Goal: Transaction & Acquisition: Purchase product/service

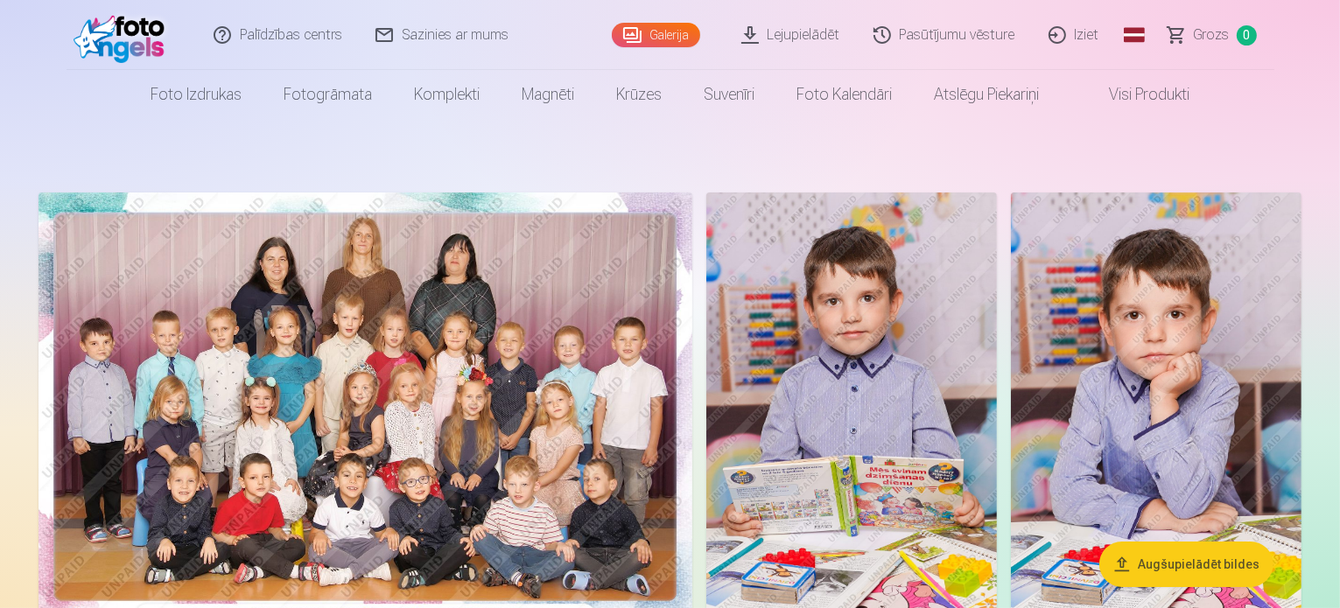
click at [570, 322] on img at bounding box center [366, 411] width 654 height 436
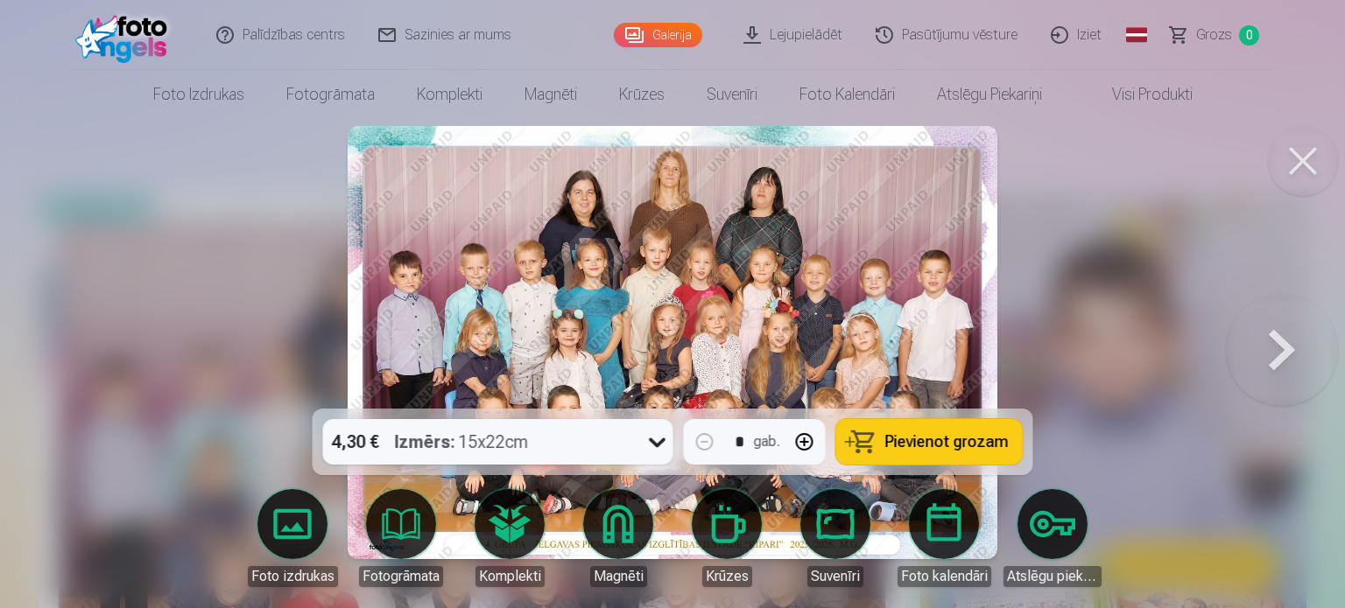
click at [650, 440] on icon at bounding box center [657, 442] width 28 height 28
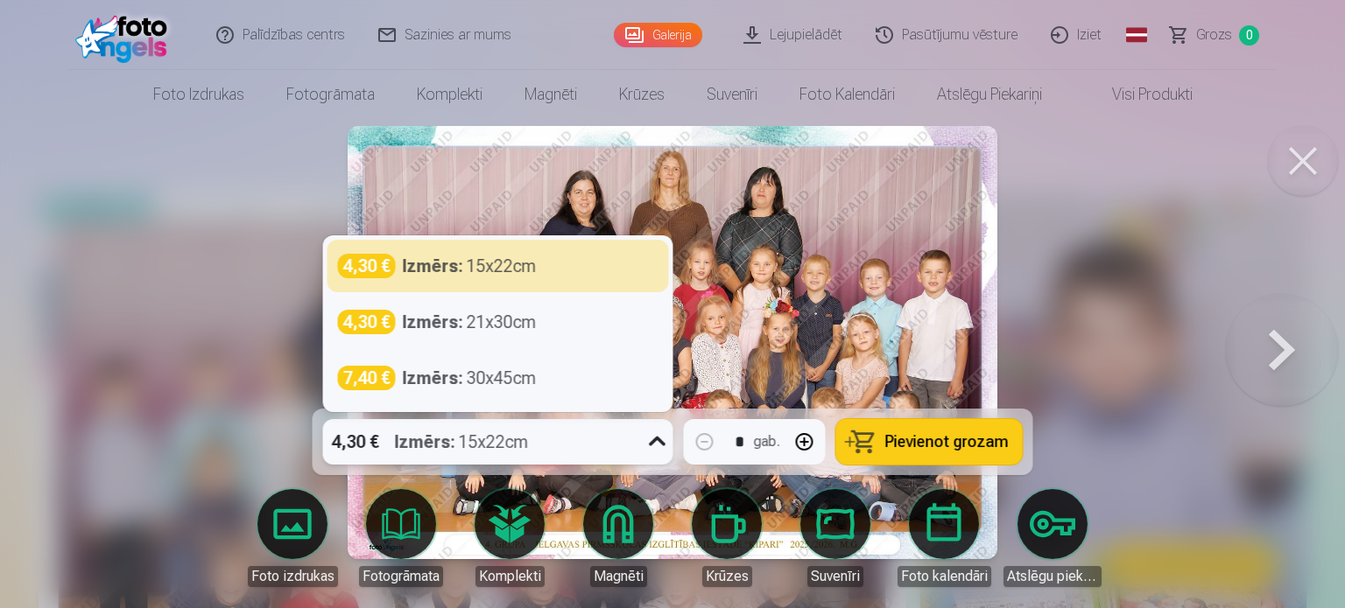
click at [650, 440] on icon at bounding box center [657, 442] width 28 height 28
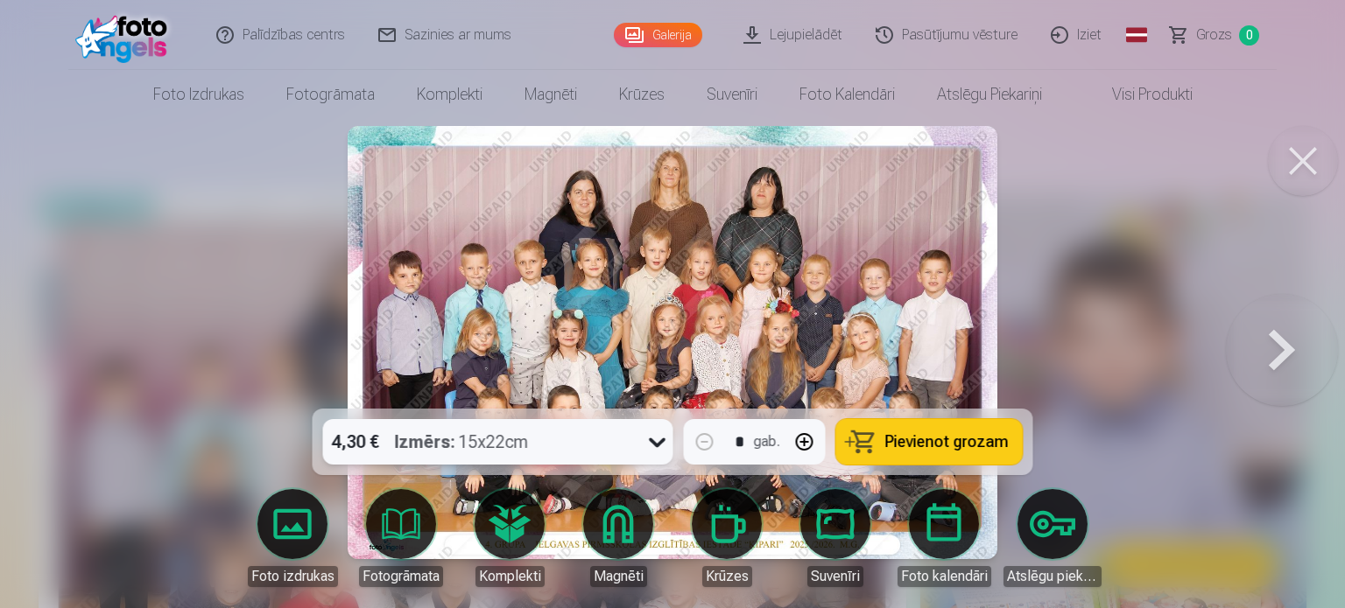
click at [650, 440] on icon at bounding box center [657, 442] width 28 height 28
click at [921, 447] on span "Pievienot grozam" at bounding box center [946, 442] width 123 height 16
click at [1280, 172] on button at bounding box center [1303, 161] width 70 height 70
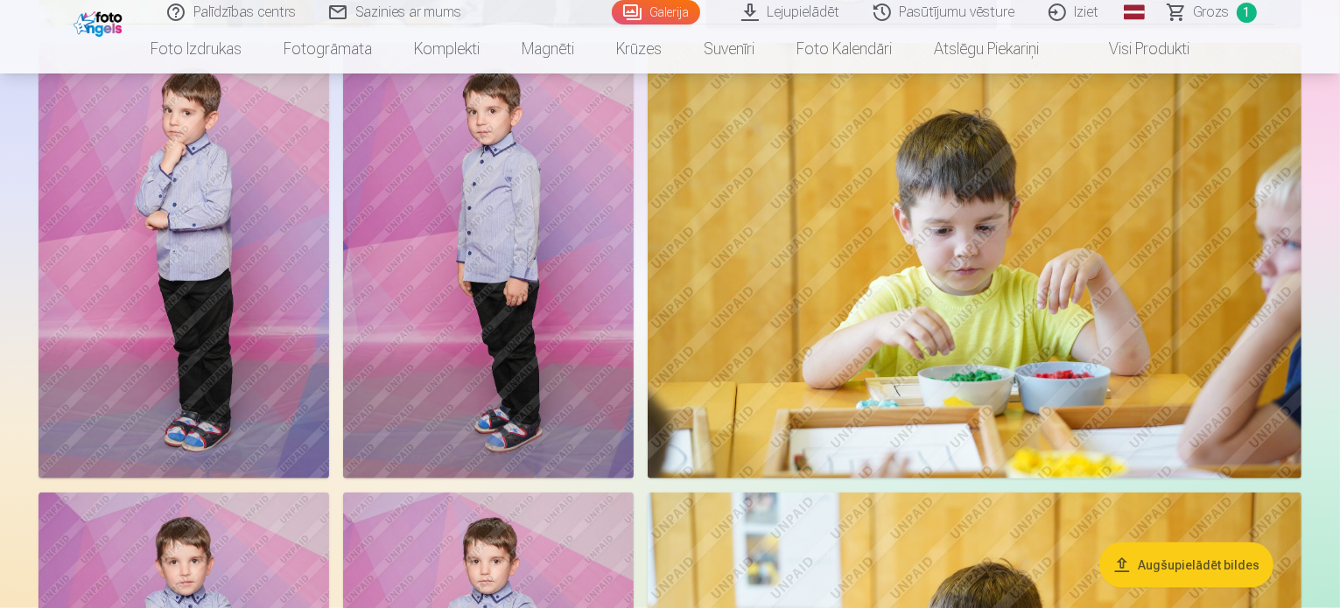
scroll to position [1926, 0]
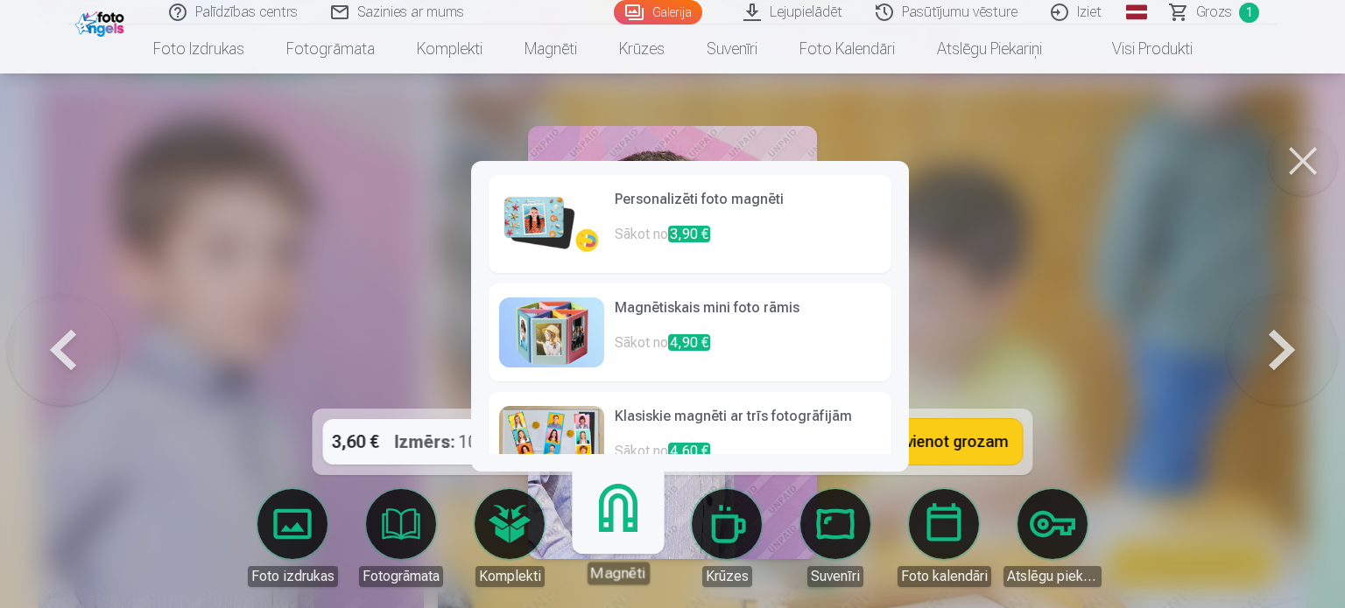
click at [792, 227] on p "Sākot no 3,90 €" at bounding box center [748, 241] width 266 height 35
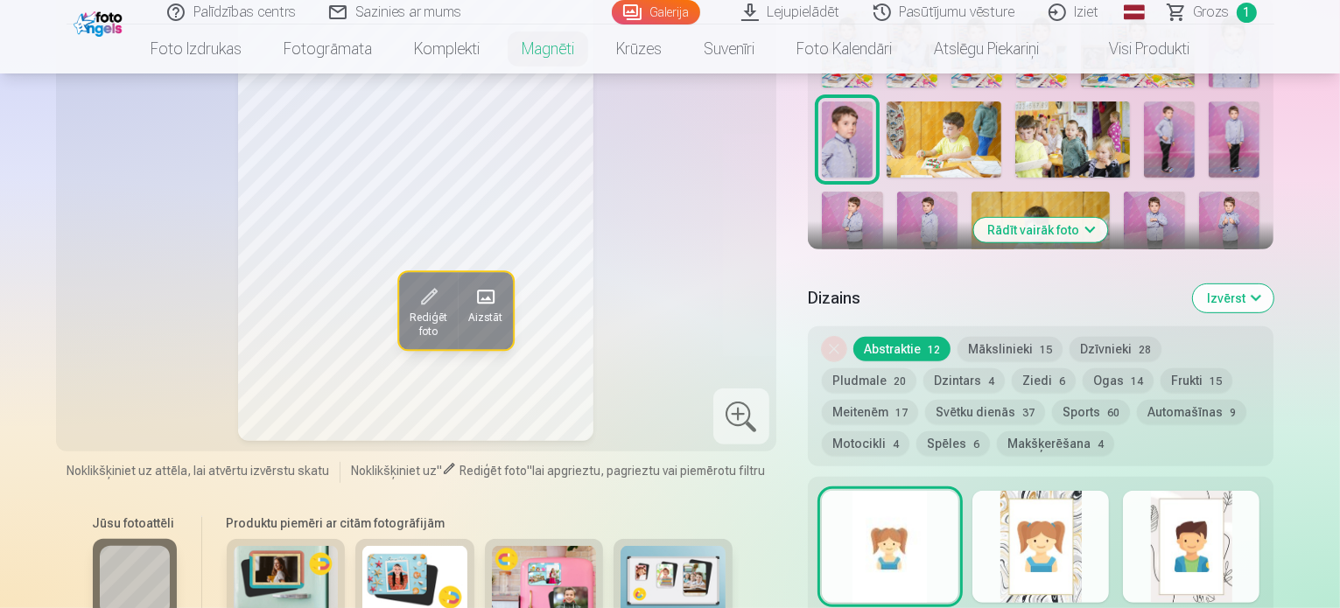
scroll to position [788, 0]
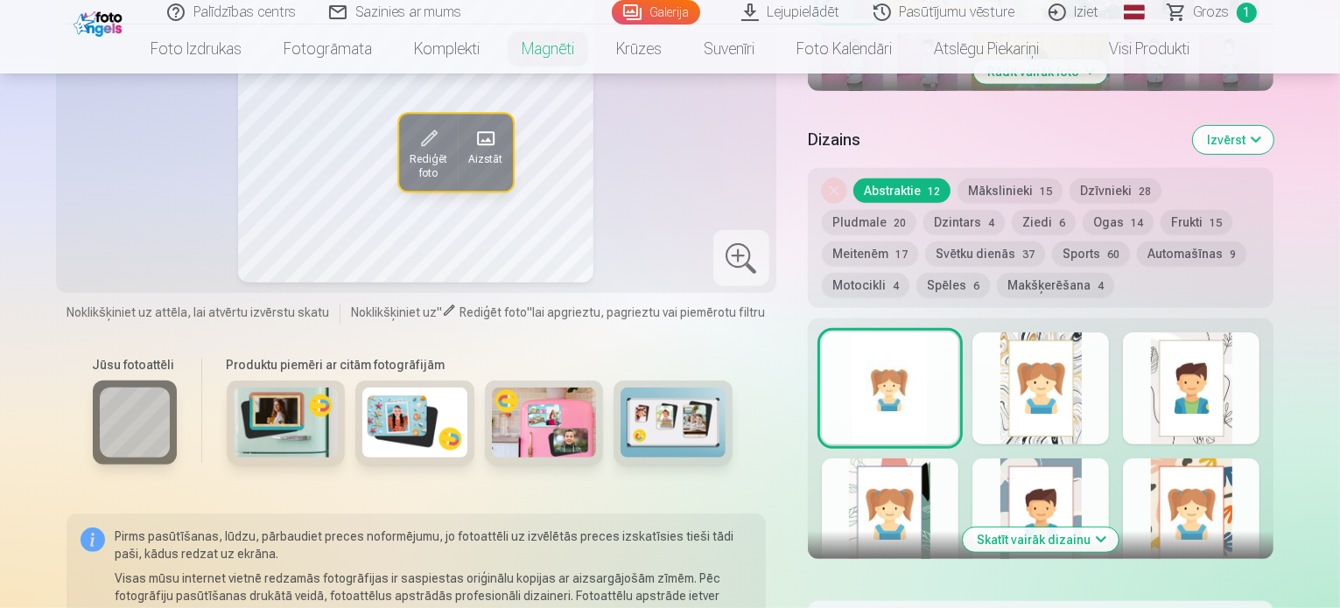
click at [1083, 401] on div at bounding box center [1041, 389] width 137 height 112
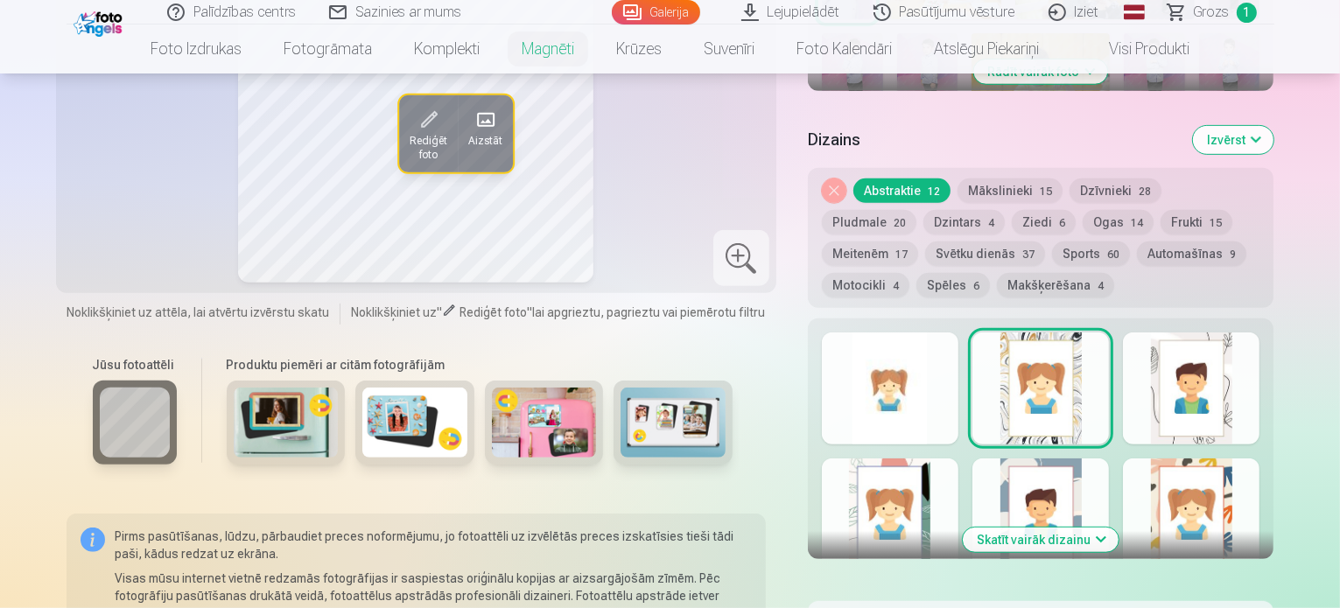
click at [952, 365] on div at bounding box center [890, 389] width 137 height 112
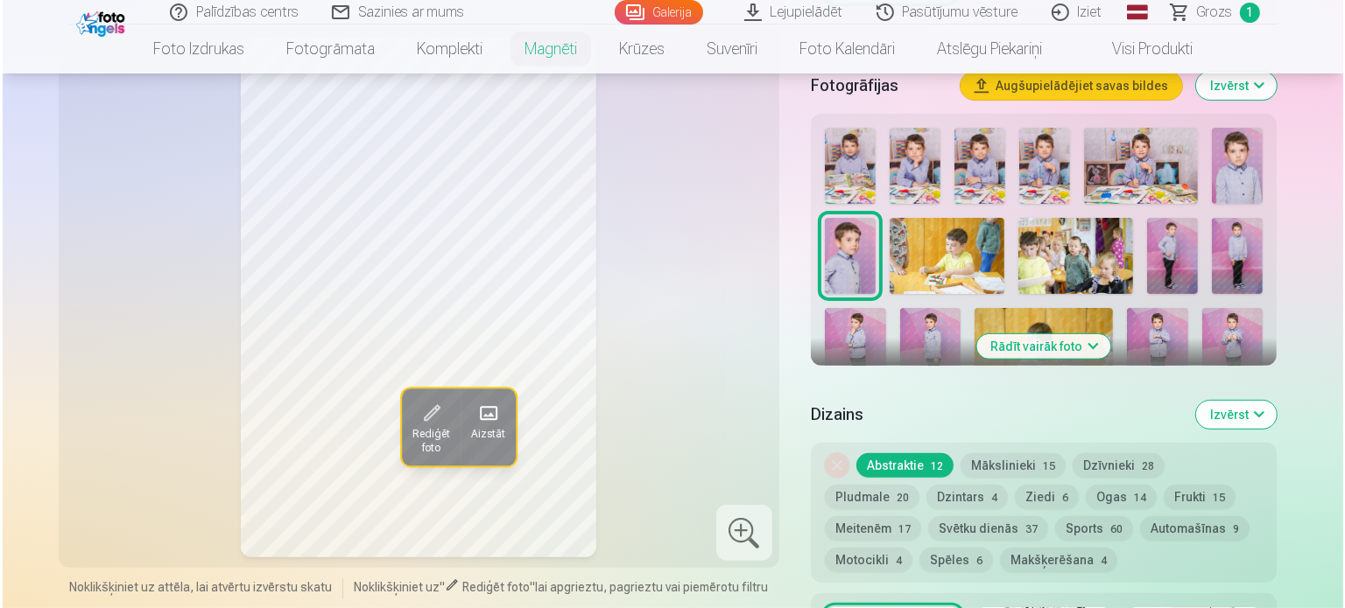
scroll to position [438, 0]
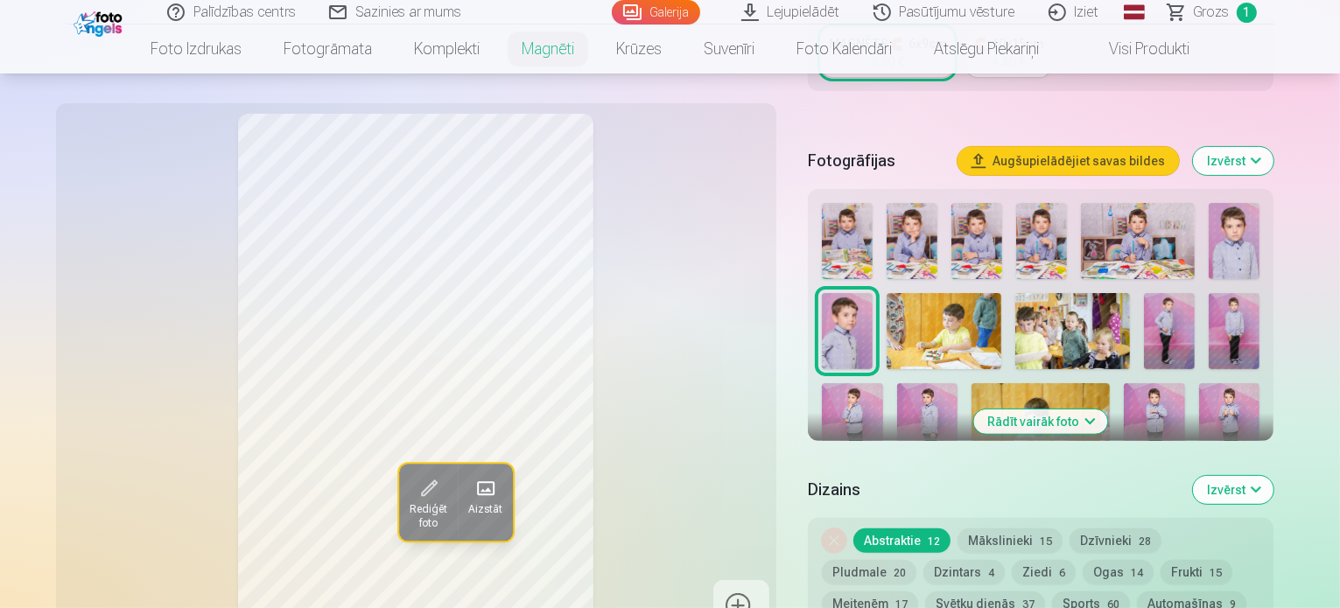
click at [398, 517] on button "Rediģēt foto" at bounding box center [427, 503] width 59 height 77
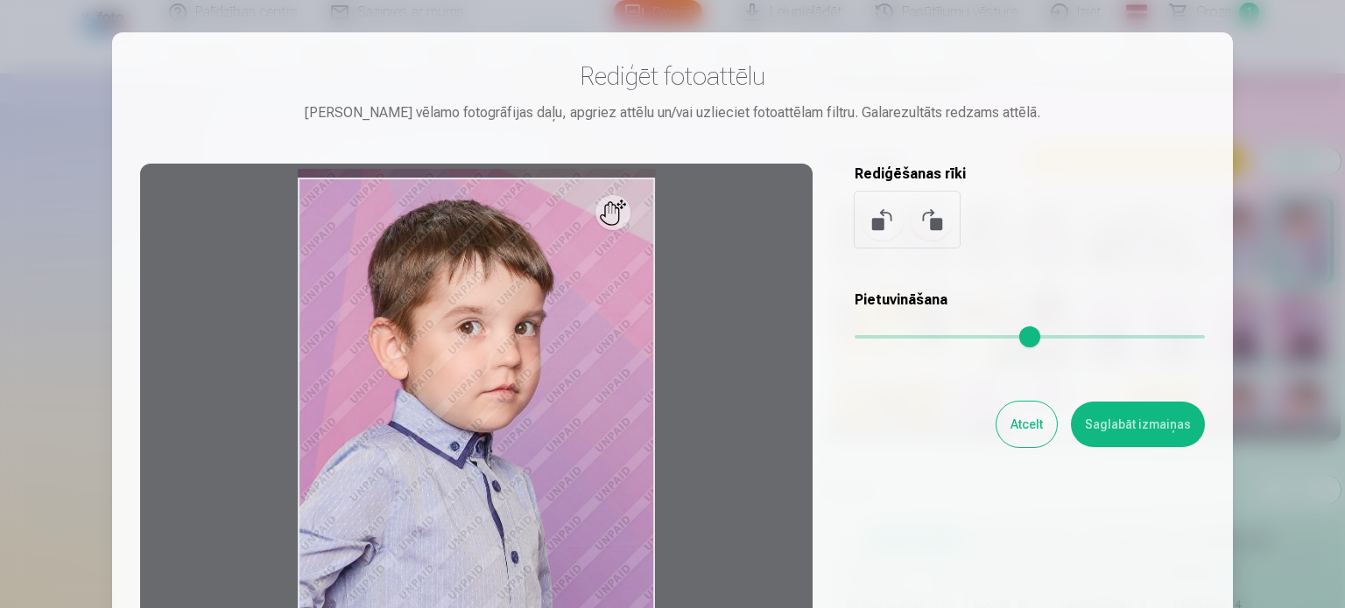
scroll to position [0, 0]
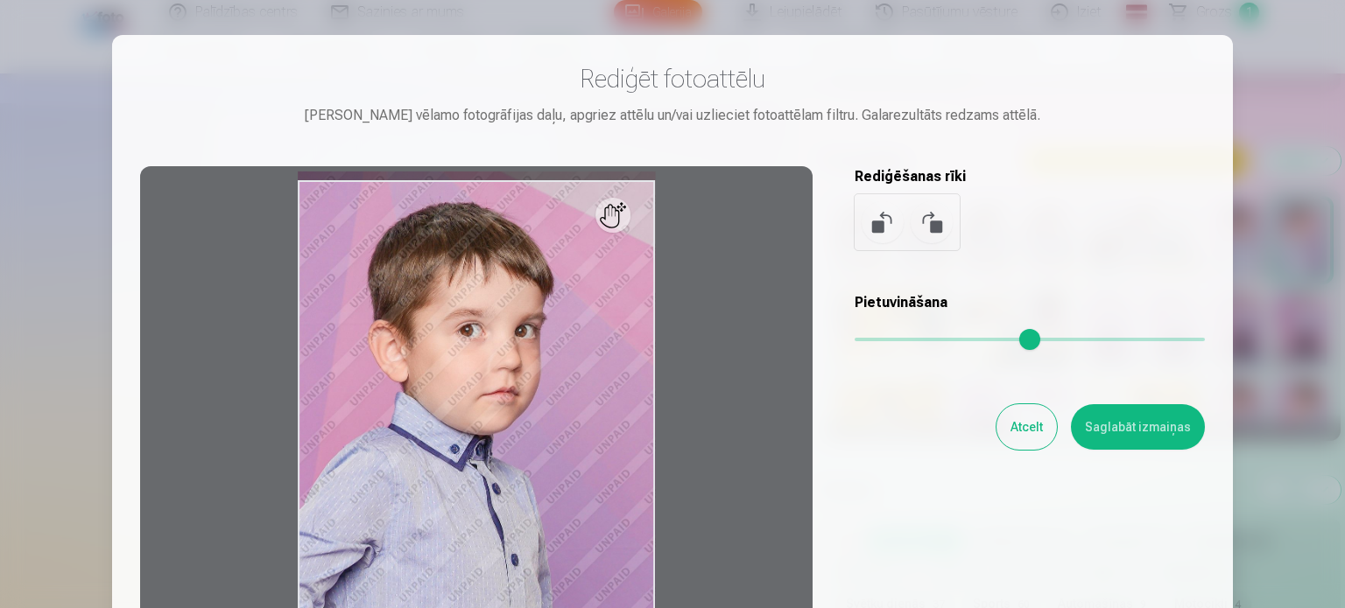
scroll to position [1929, 0]
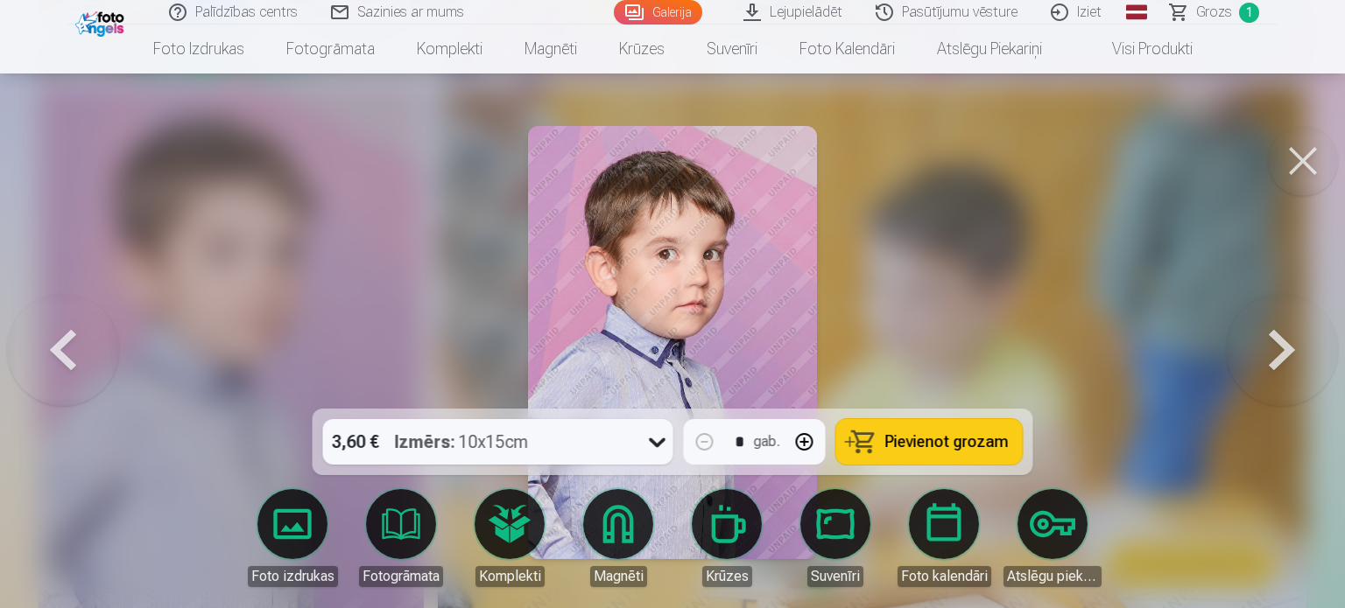
click at [626, 533] on link "Magnēti" at bounding box center [618, 538] width 98 height 98
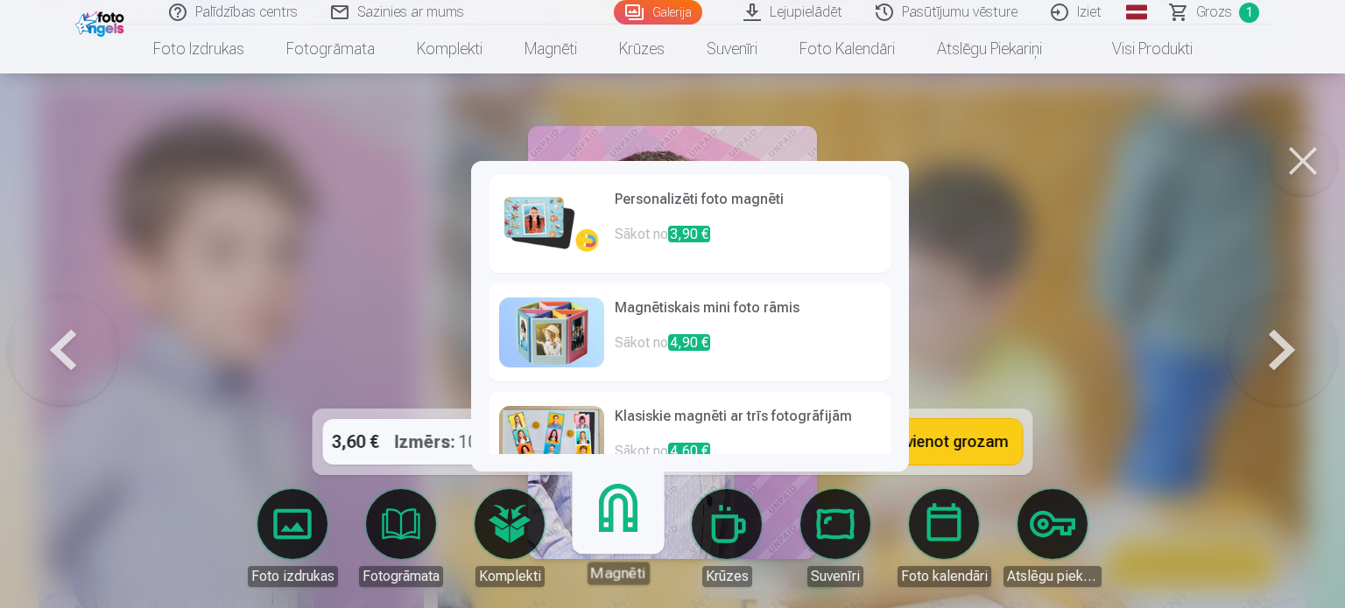
click at [573, 242] on img at bounding box center [551, 224] width 105 height 70
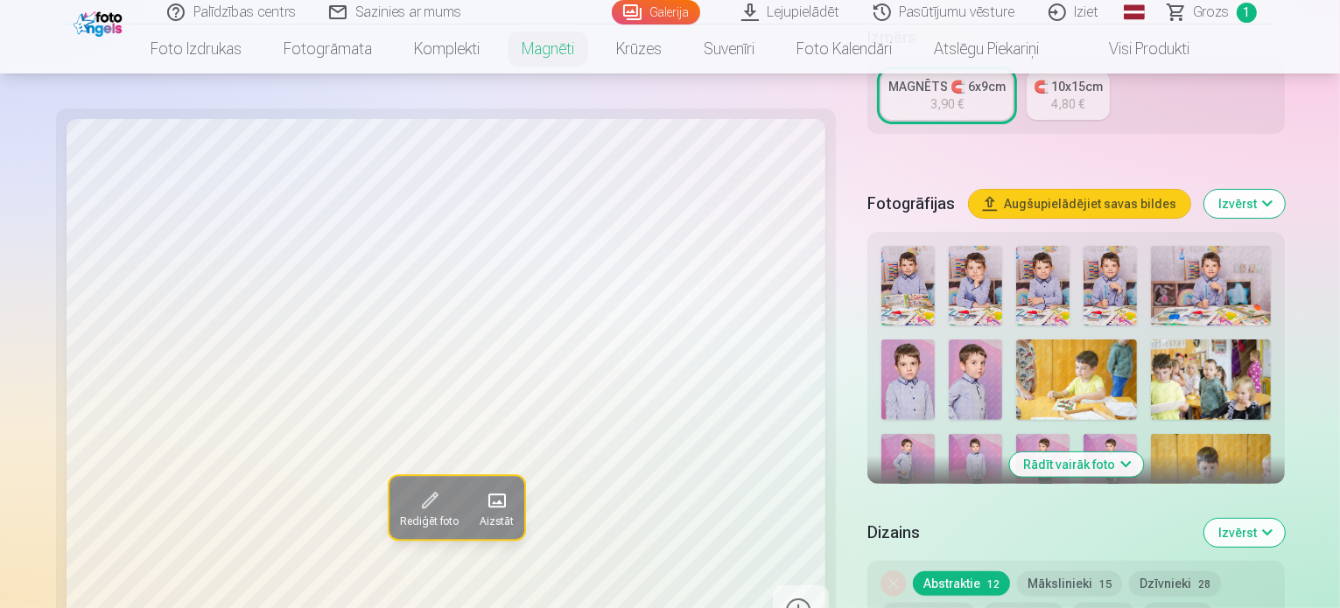
scroll to position [438, 0]
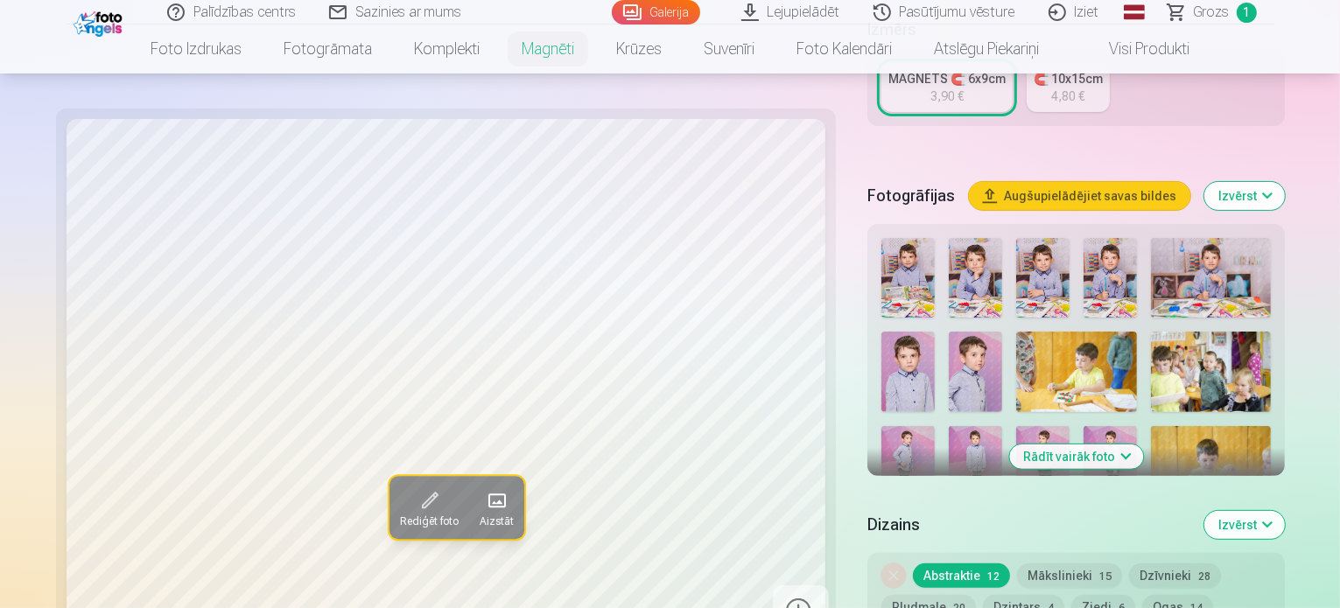
click at [1002, 332] on img at bounding box center [975, 372] width 53 height 81
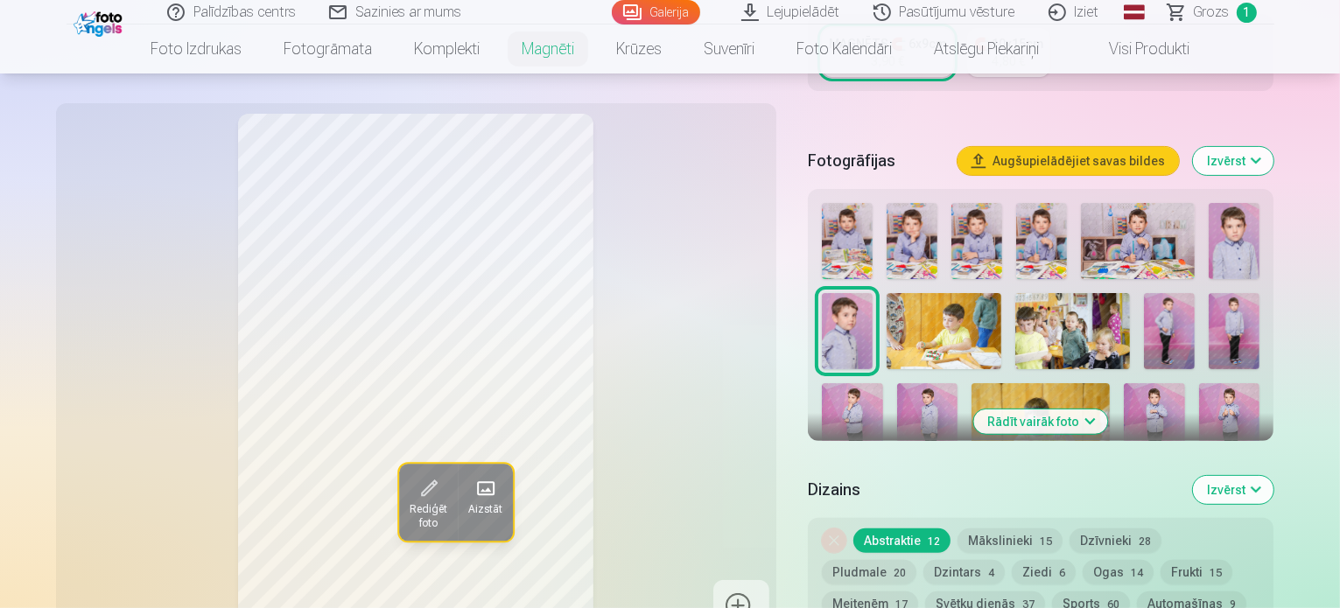
click at [1134, 147] on button "Augšupielādējiet savas bildes" at bounding box center [1068, 161] width 221 height 28
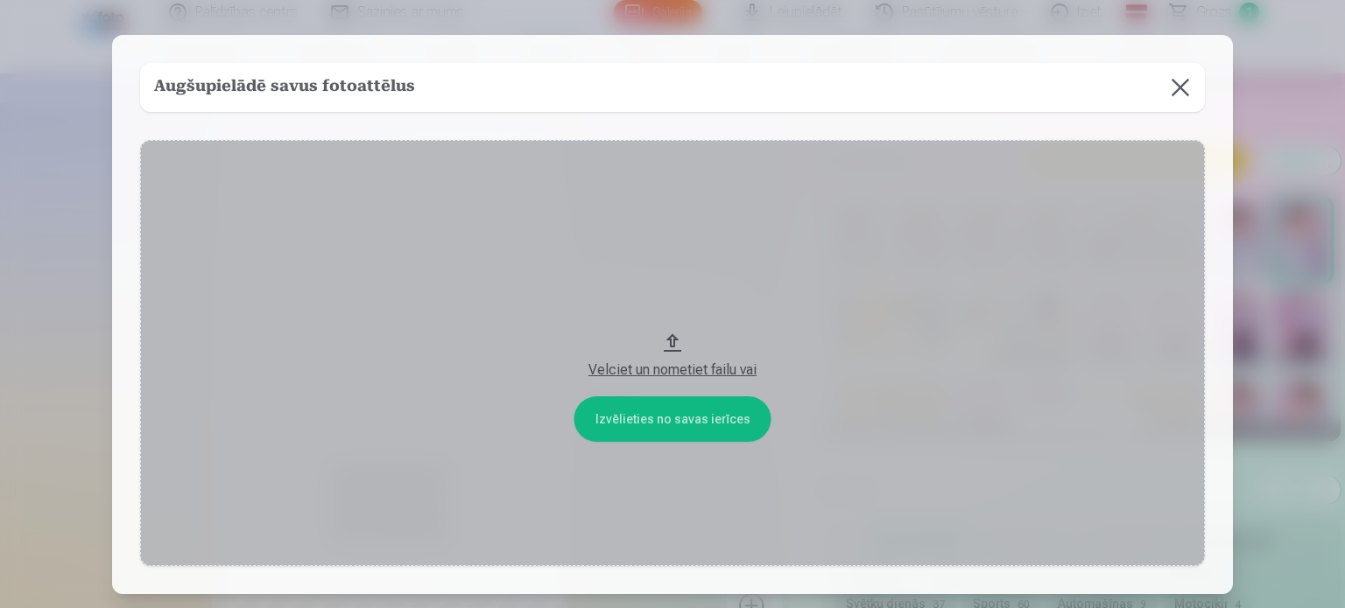
click at [1168, 91] on button at bounding box center [1180, 87] width 49 height 49
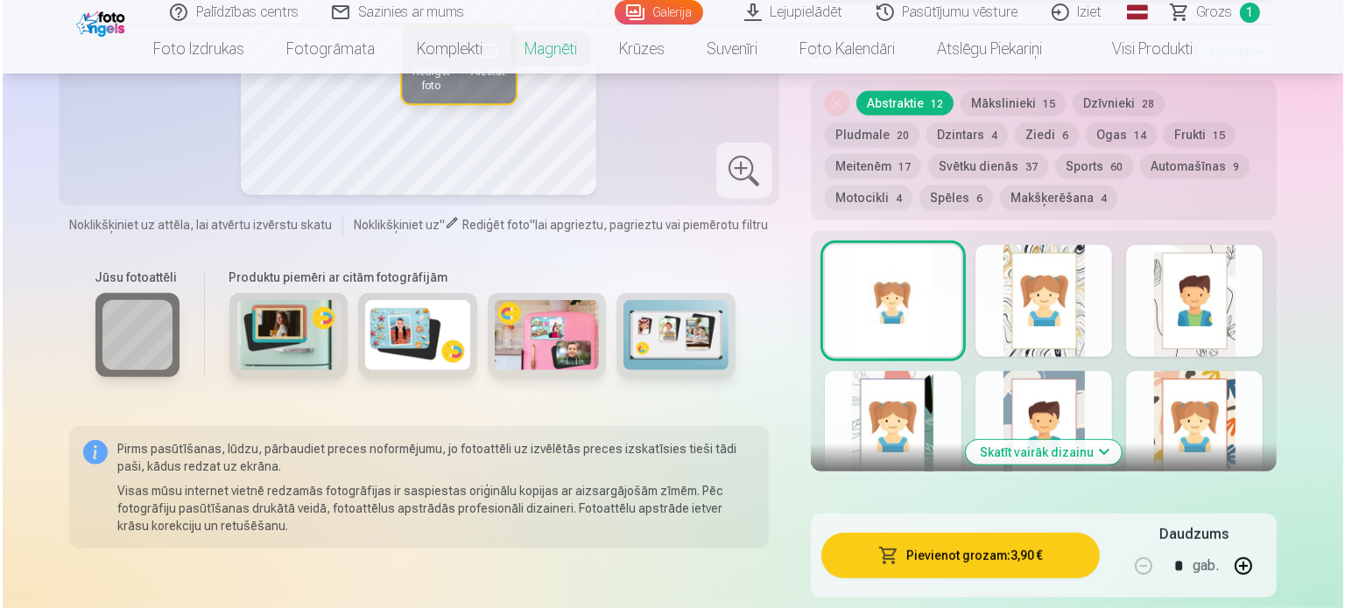
scroll to position [963, 0]
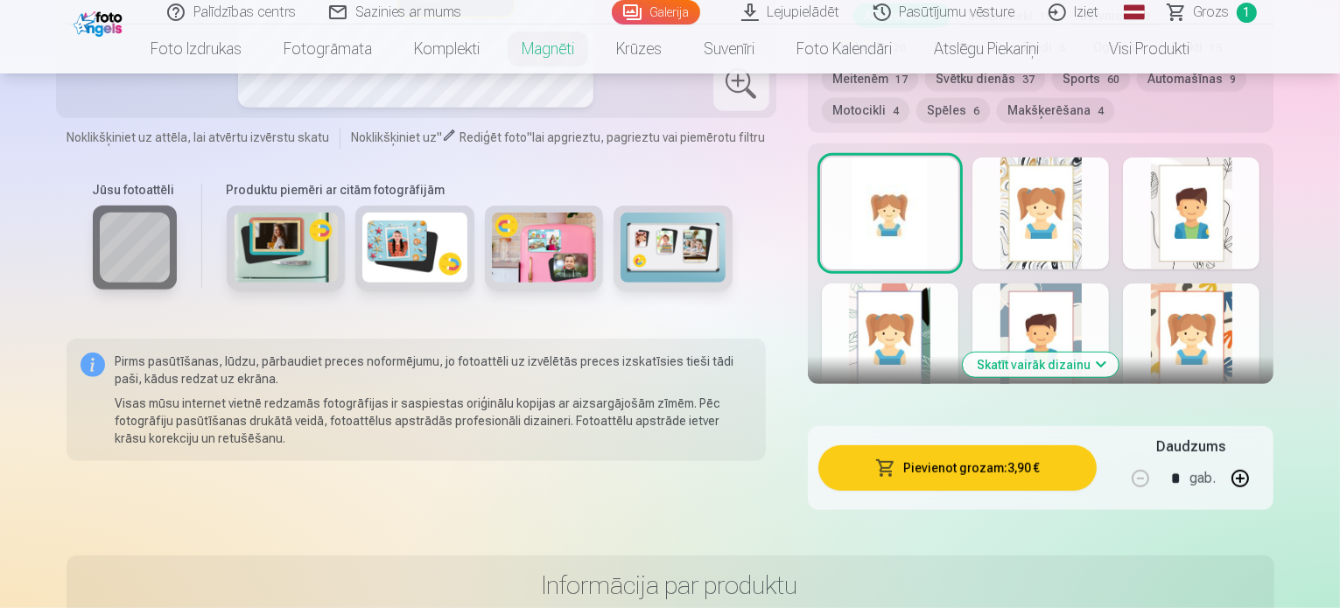
click at [916, 467] on button "Pievienot grozam : 3,90 €" at bounding box center [958, 469] width 279 height 46
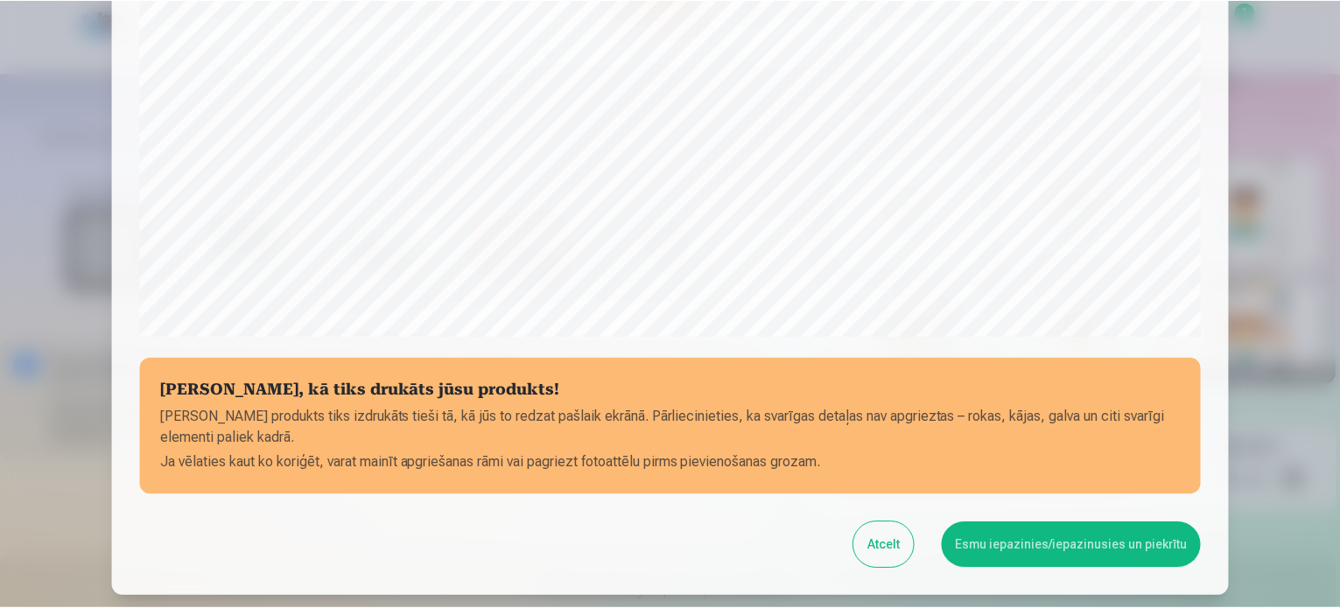
scroll to position [525, 0]
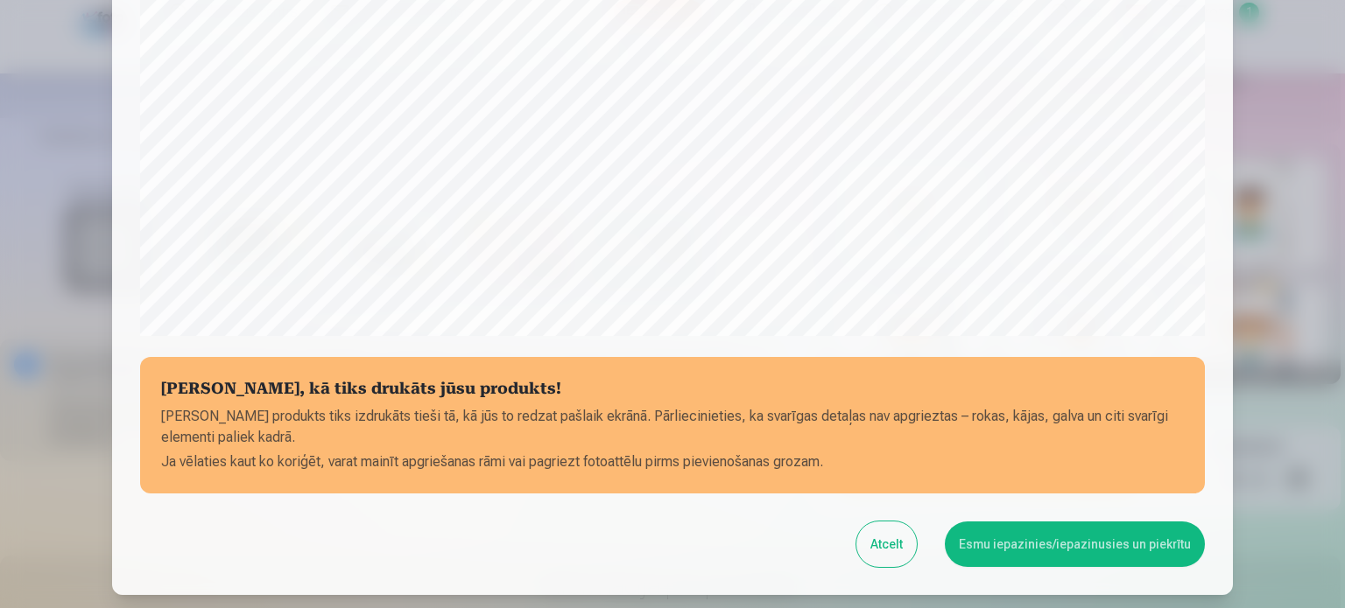
click at [995, 546] on button "Esmu iepazinies/iepazinusies un piekrītu" at bounding box center [1075, 545] width 260 height 46
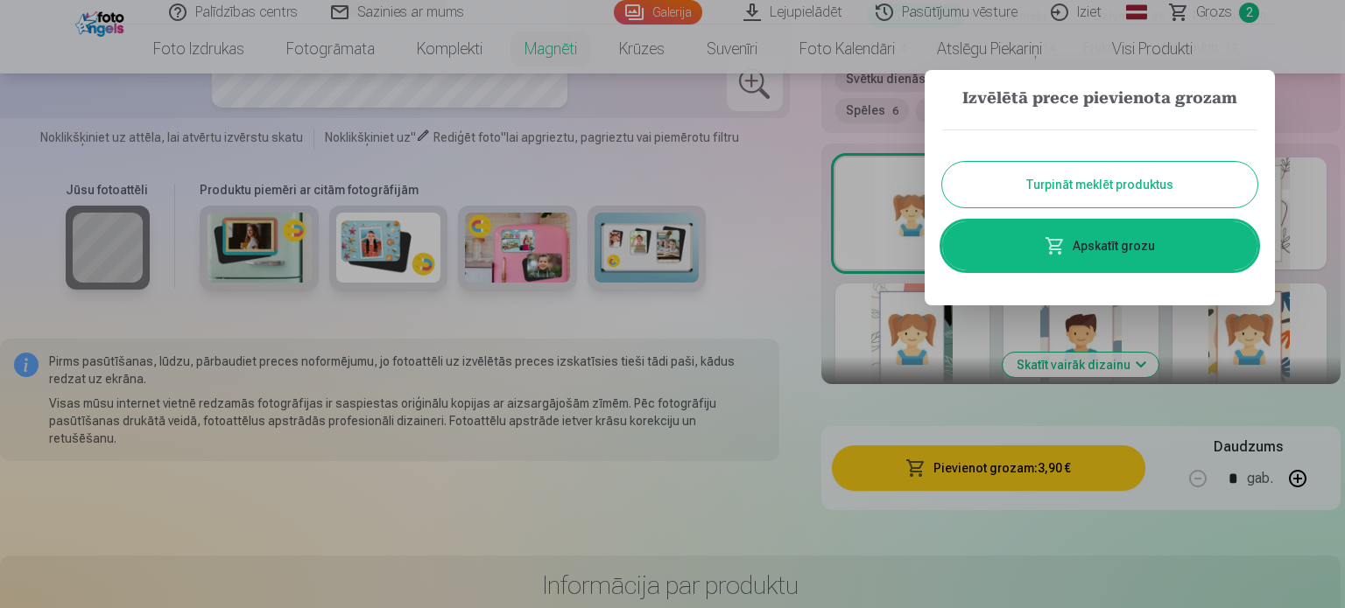
click at [763, 285] on div at bounding box center [672, 304] width 1345 height 608
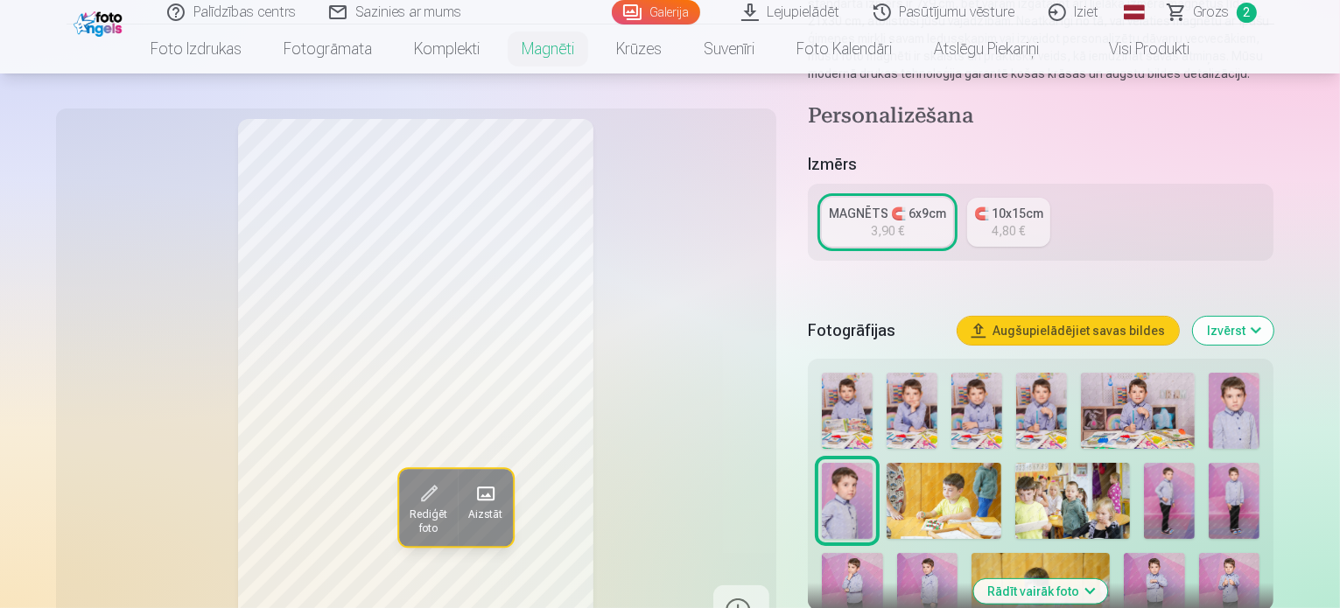
scroll to position [263, 0]
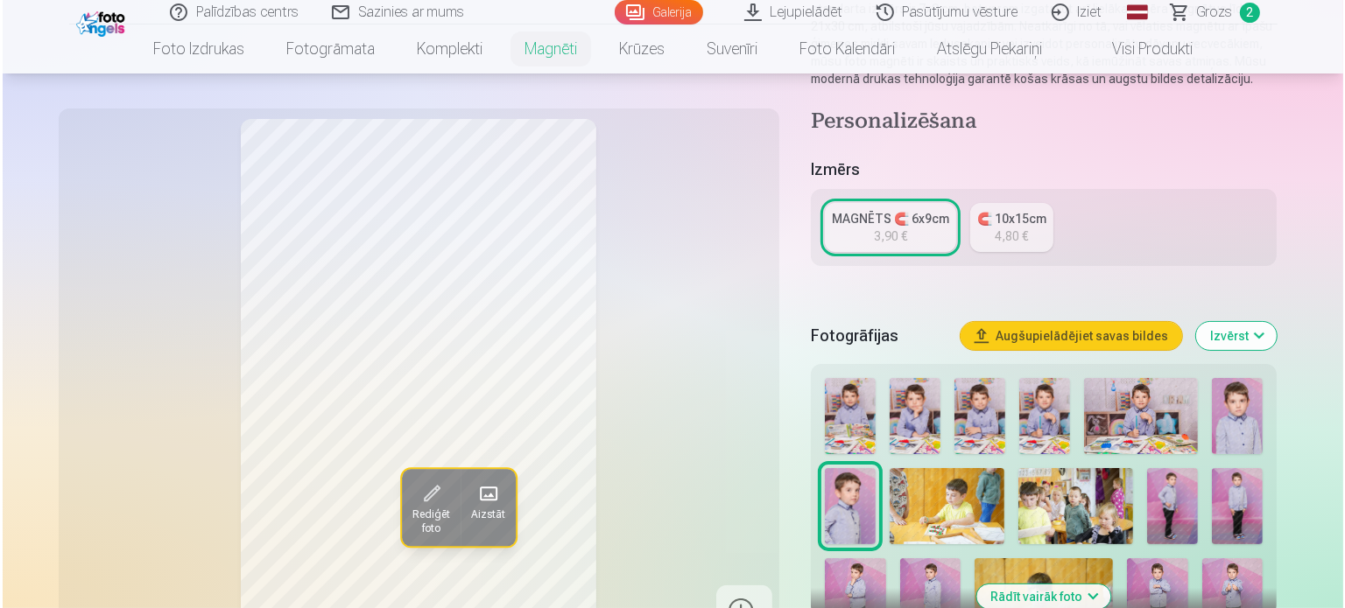
scroll to position [1929, 0]
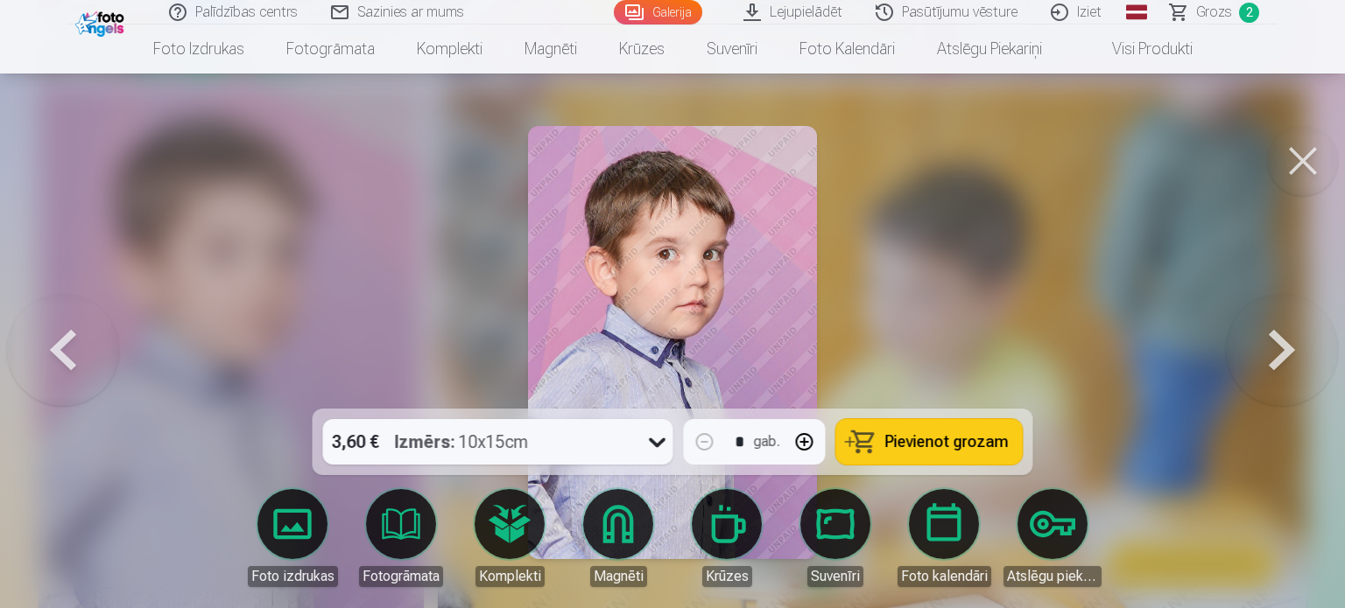
click at [1292, 178] on button at bounding box center [1303, 161] width 70 height 70
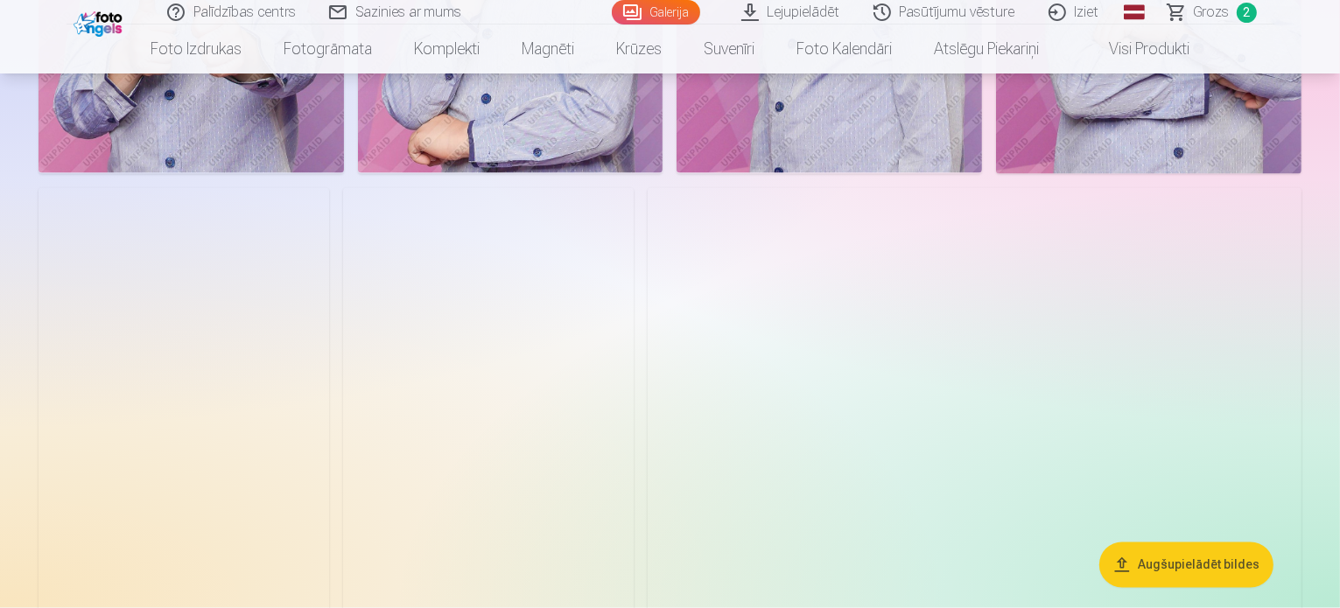
scroll to position [3152, 0]
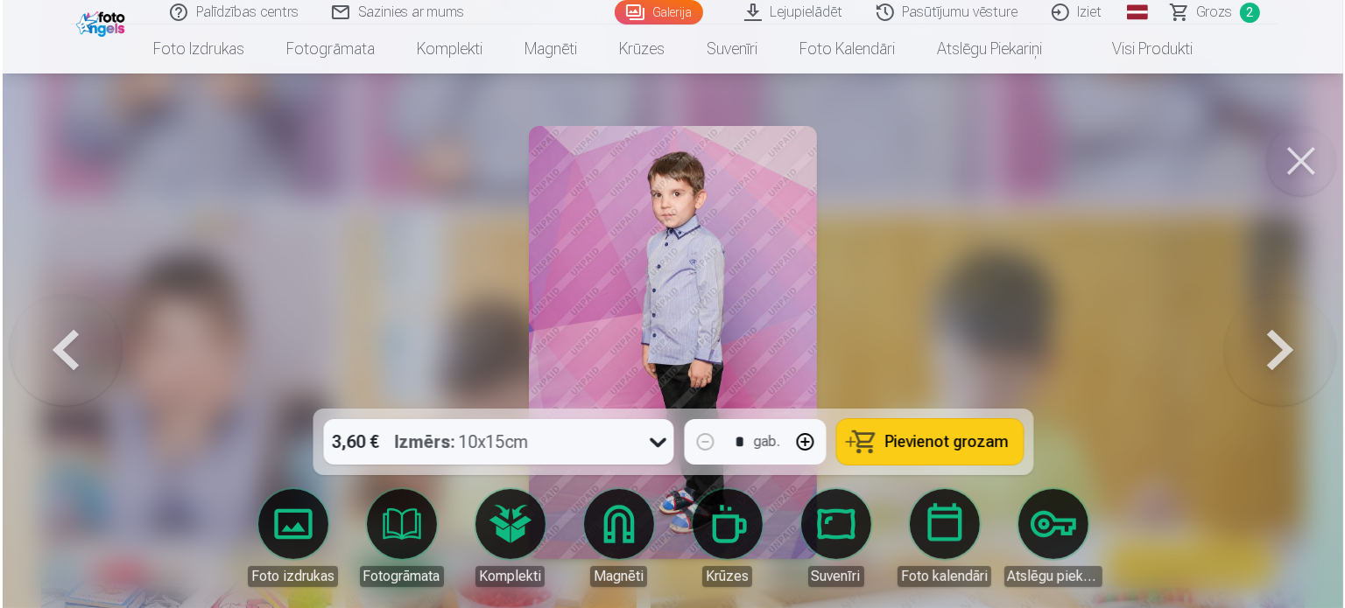
scroll to position [3159, 0]
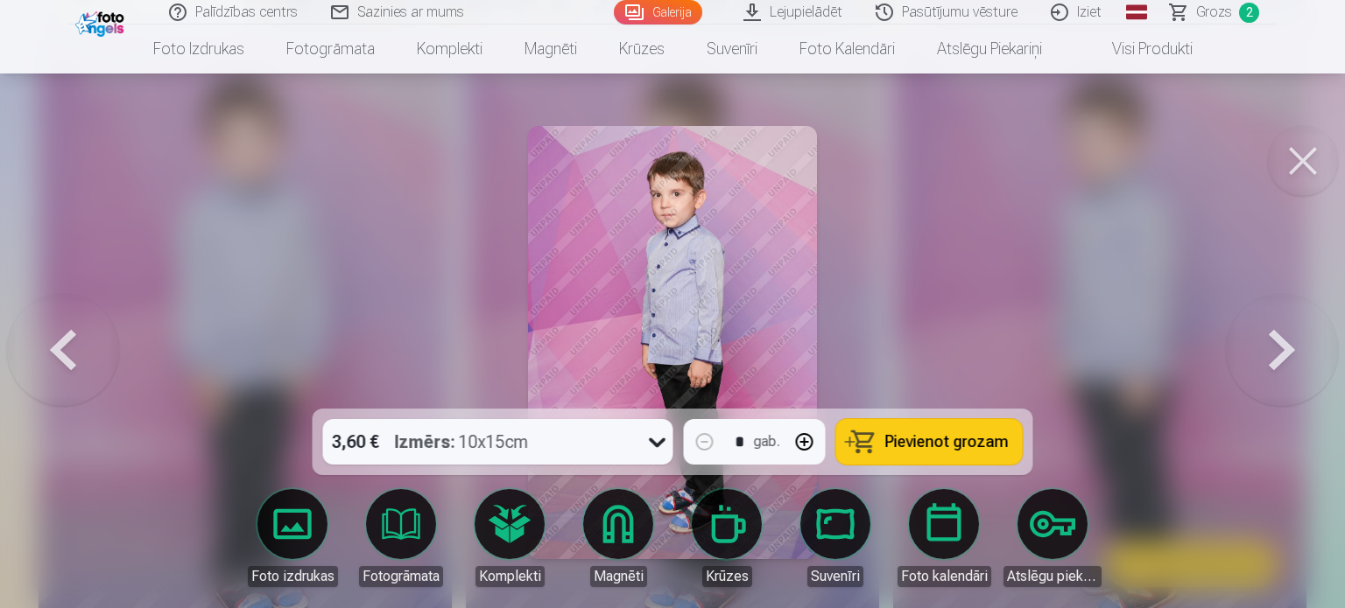
click at [905, 450] on span "Pievienot grozam" at bounding box center [946, 442] width 123 height 16
click at [1296, 179] on button at bounding box center [1303, 161] width 70 height 70
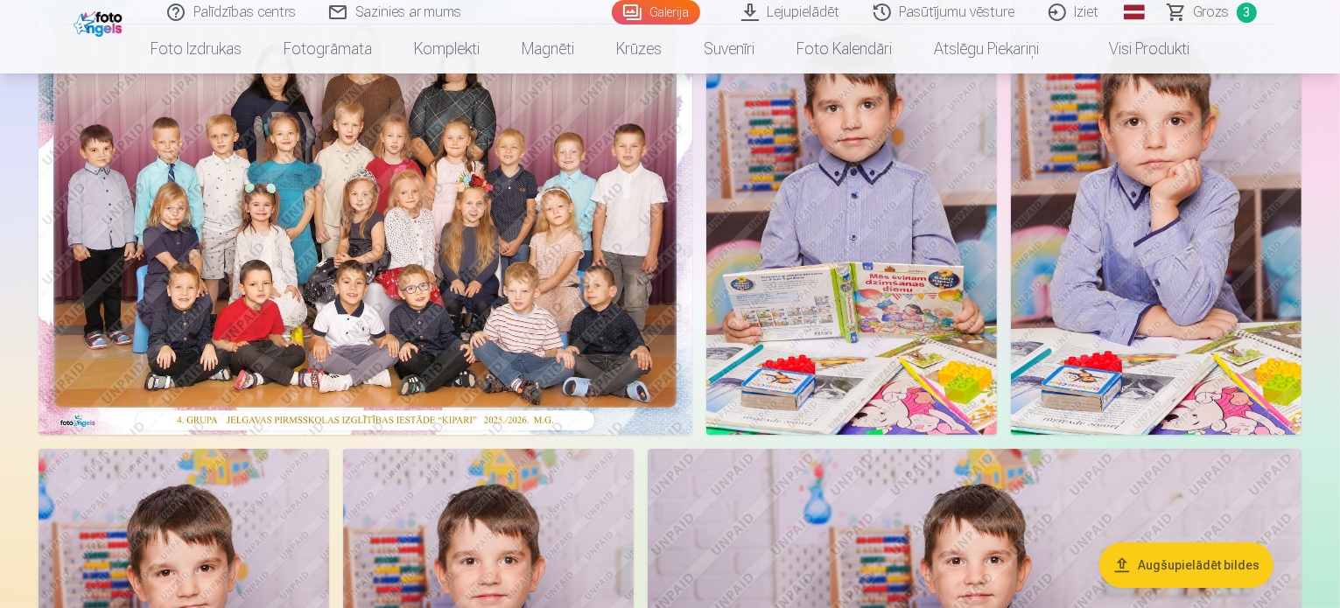
scroll to position [175, 0]
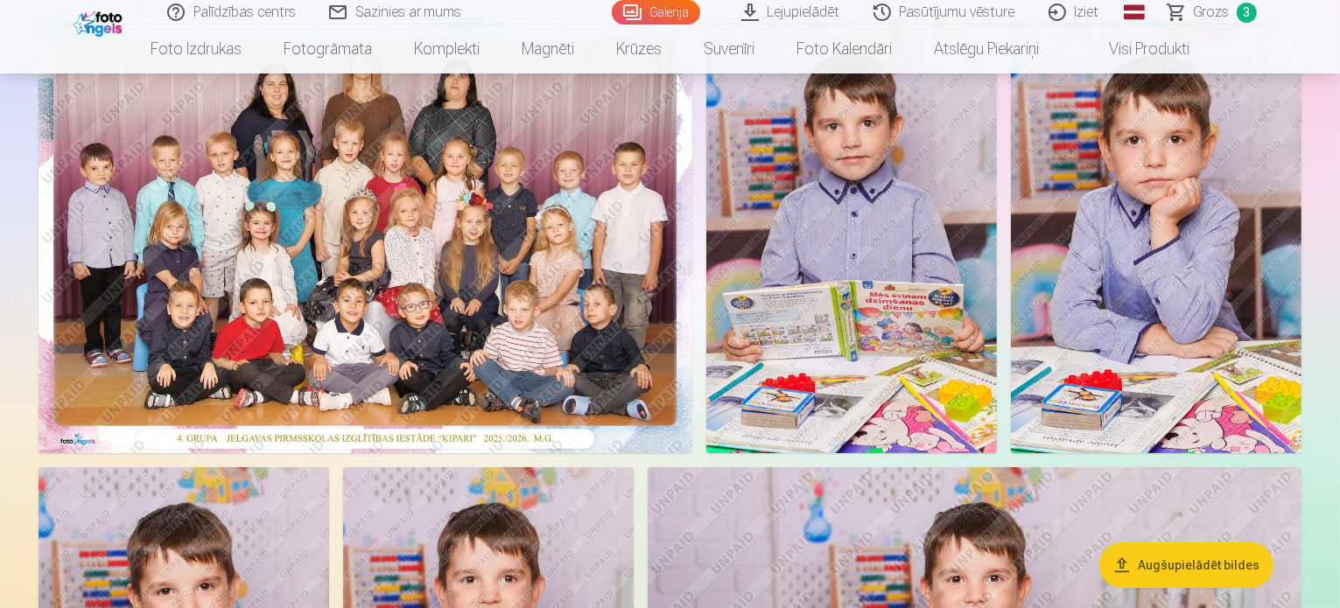
click at [997, 299] on img at bounding box center [851, 236] width 291 height 436
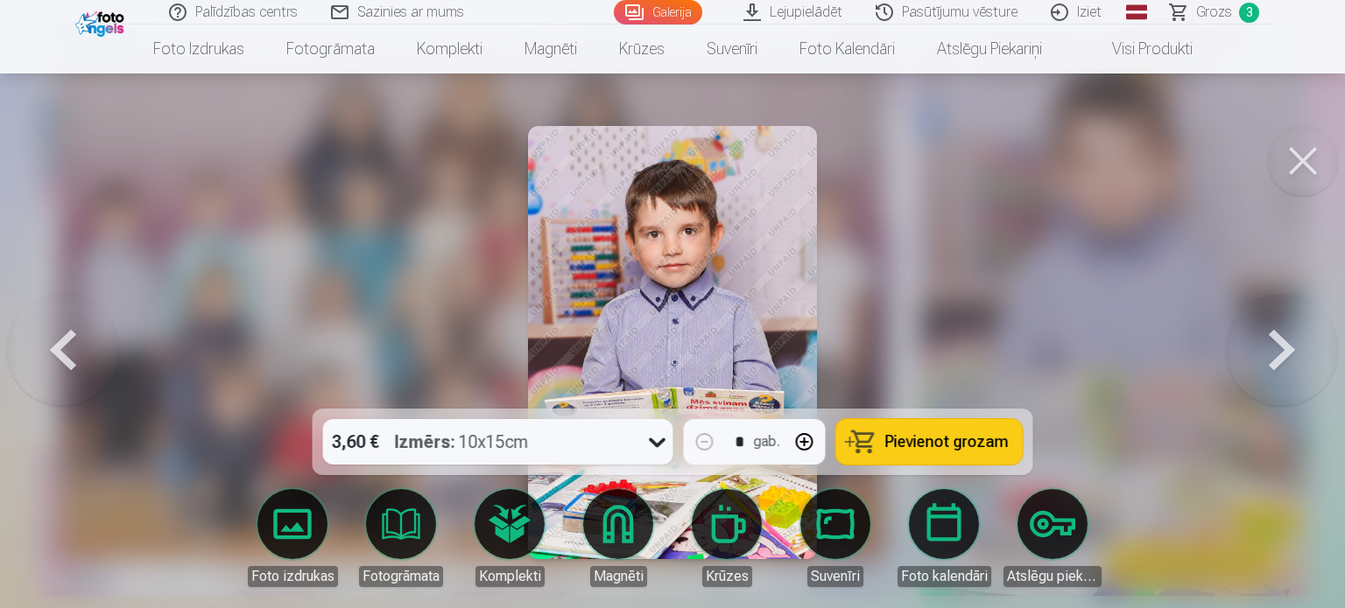
click at [844, 449] on button "Pievienot grozam" at bounding box center [929, 442] width 186 height 46
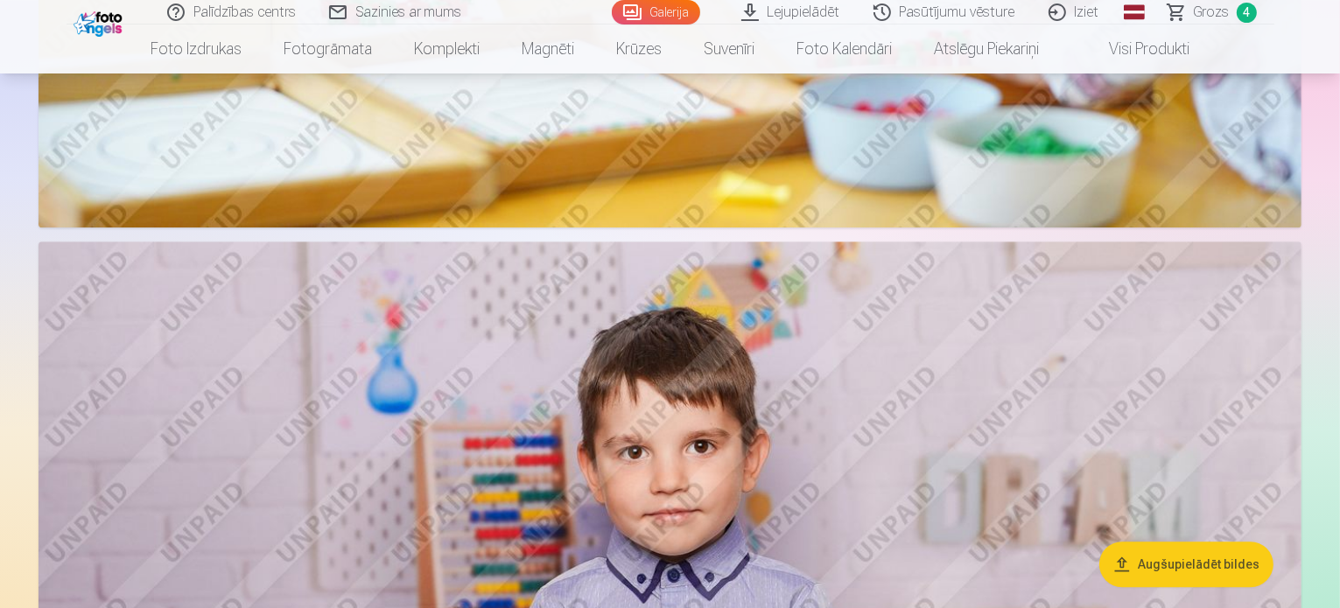
scroll to position [4990, 0]
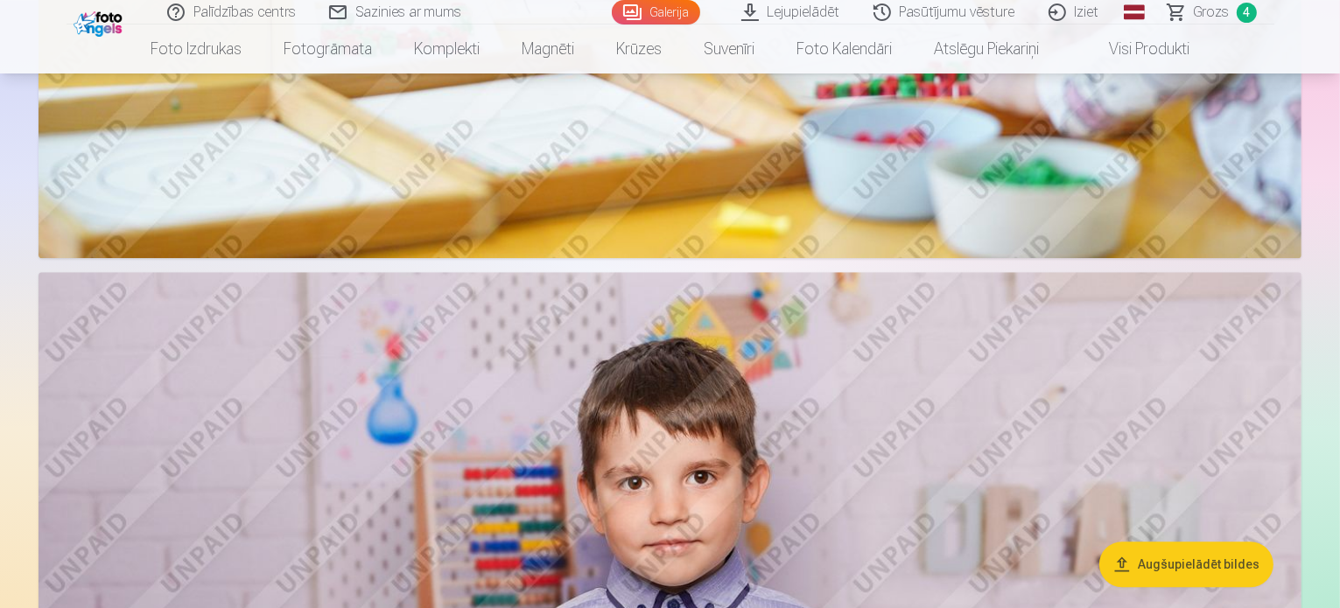
click at [1202, 15] on span "Grozs" at bounding box center [1212, 12] width 36 height 21
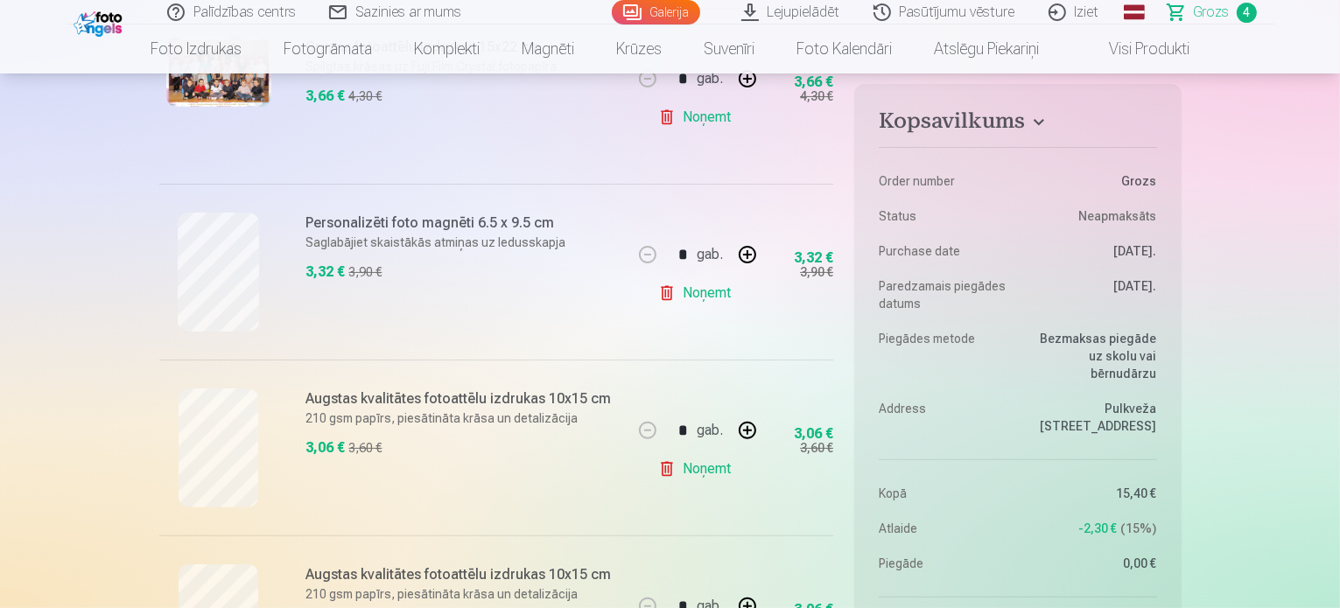
scroll to position [438, 0]
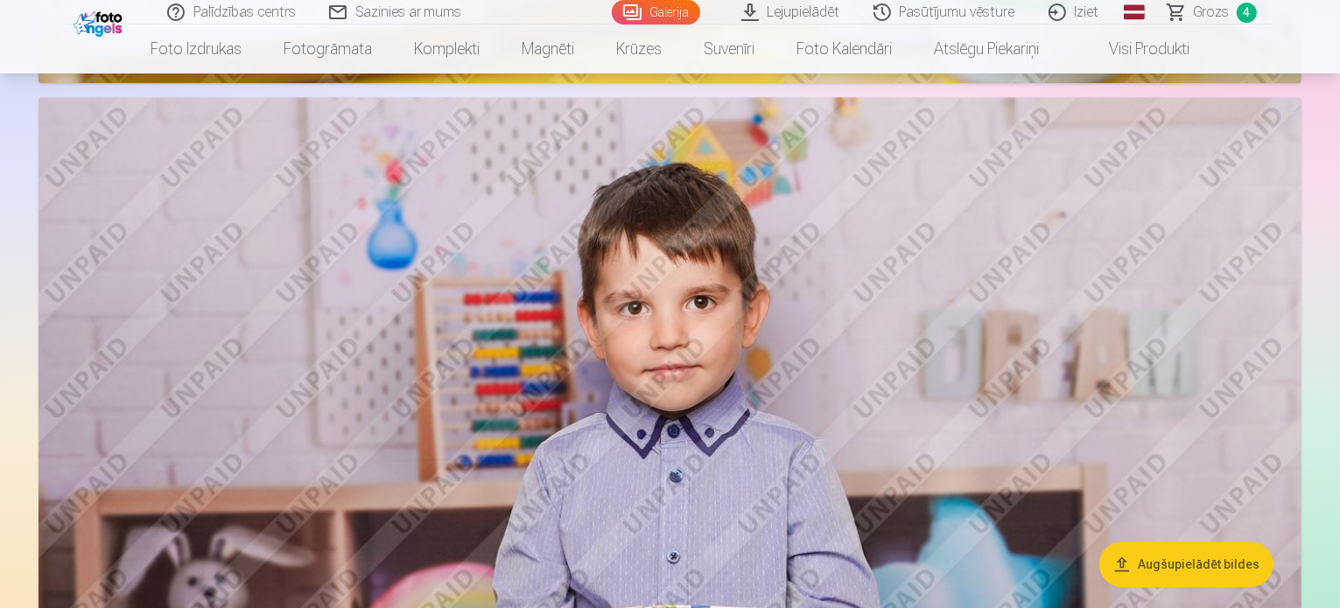
scroll to position [4990, 0]
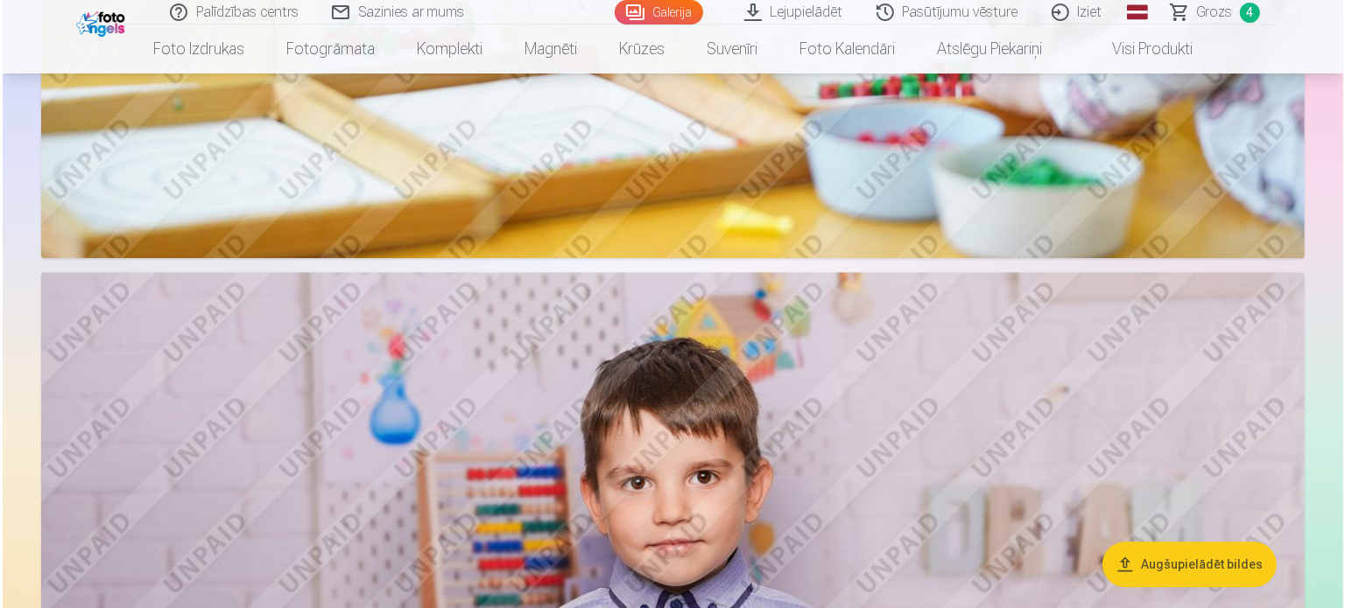
scroll to position [5006, 0]
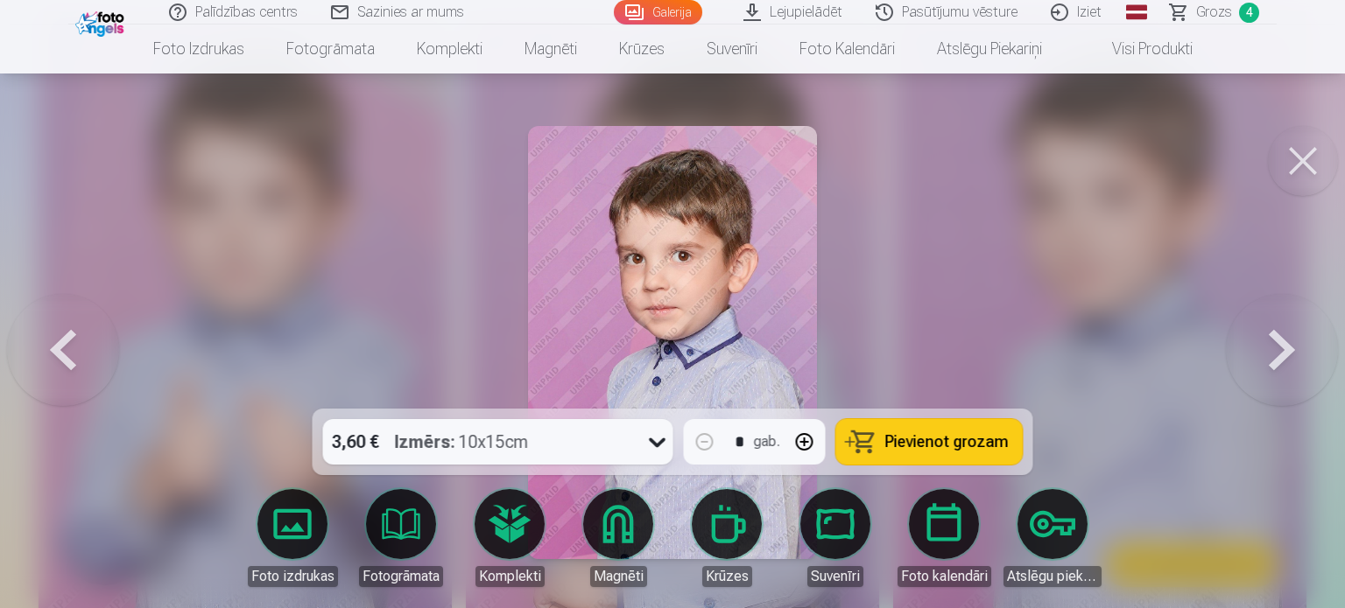
click at [941, 434] on span "Pievienot grozam" at bounding box center [946, 442] width 123 height 16
click at [1311, 158] on button at bounding box center [1303, 161] width 70 height 70
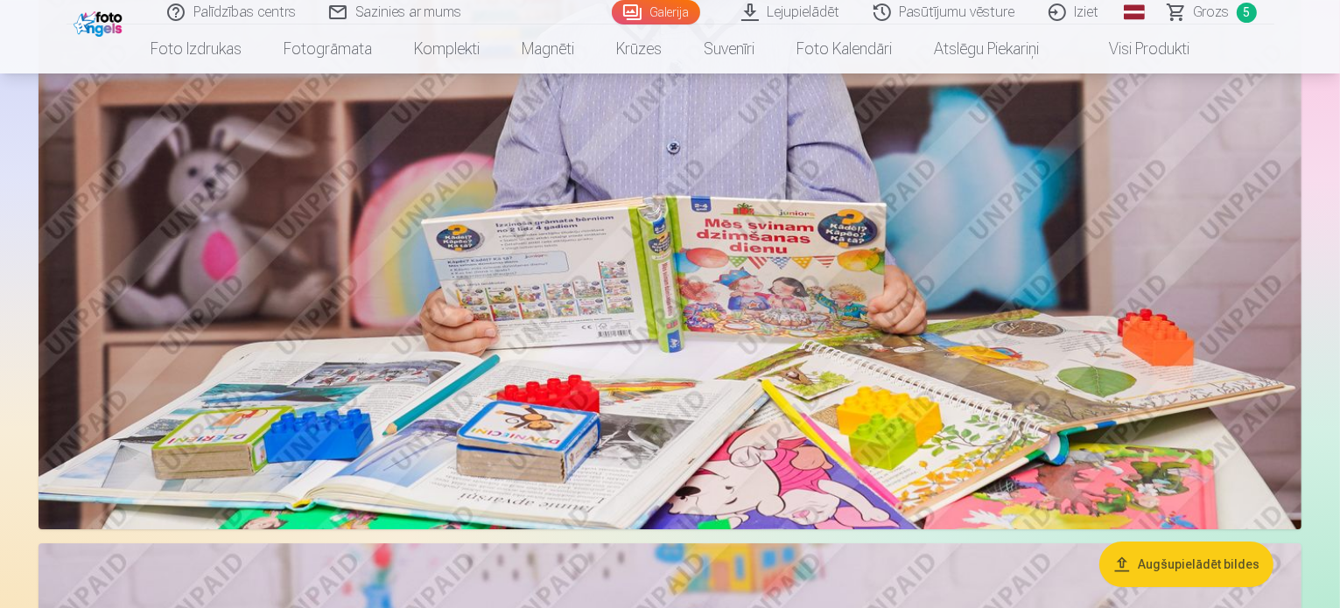
scroll to position [5603, 0]
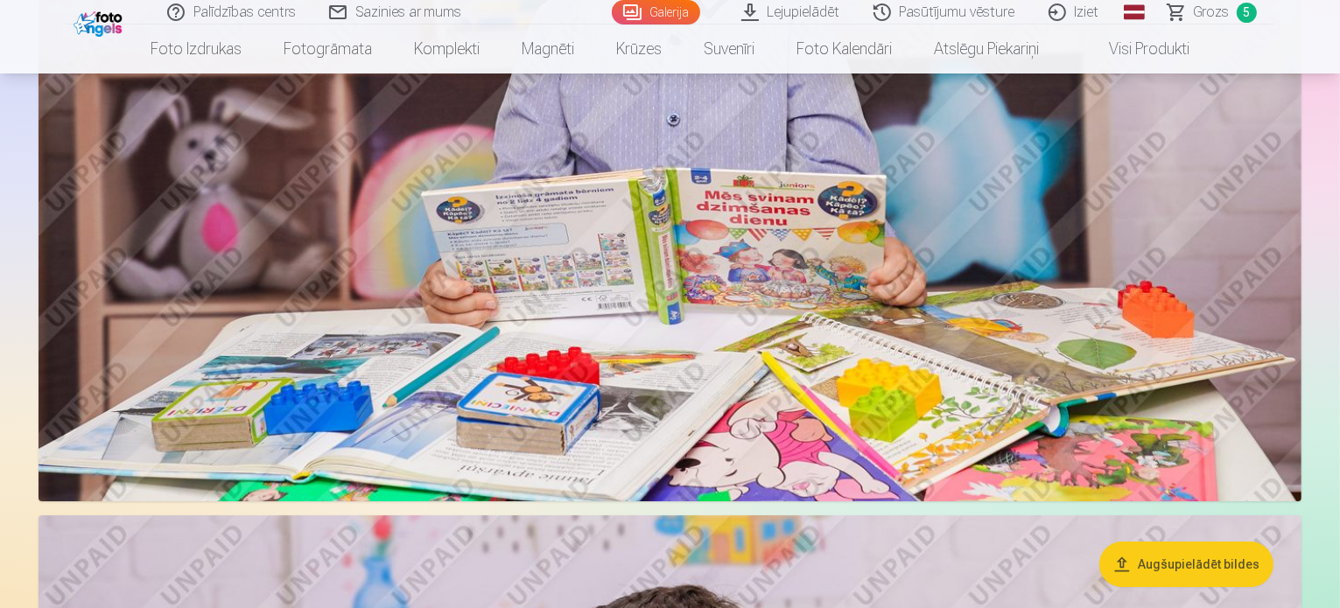
click at [1212, 13] on span "Grozs" at bounding box center [1212, 12] width 36 height 21
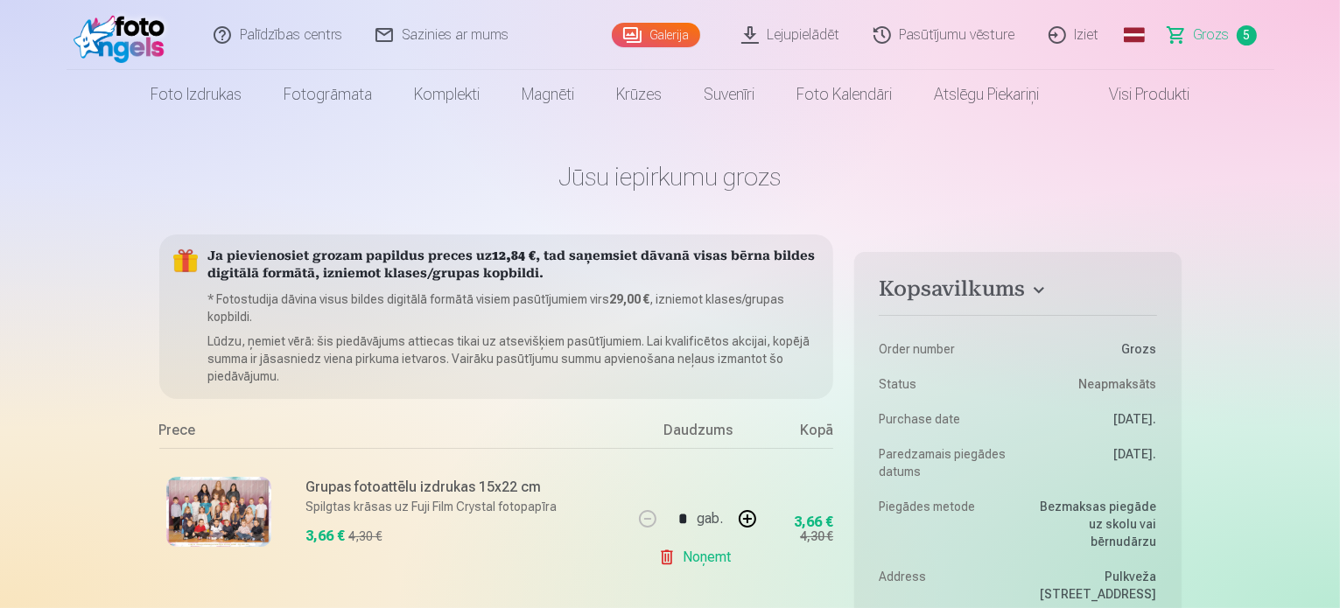
click at [637, 38] on link "Galerija" at bounding box center [656, 35] width 88 height 25
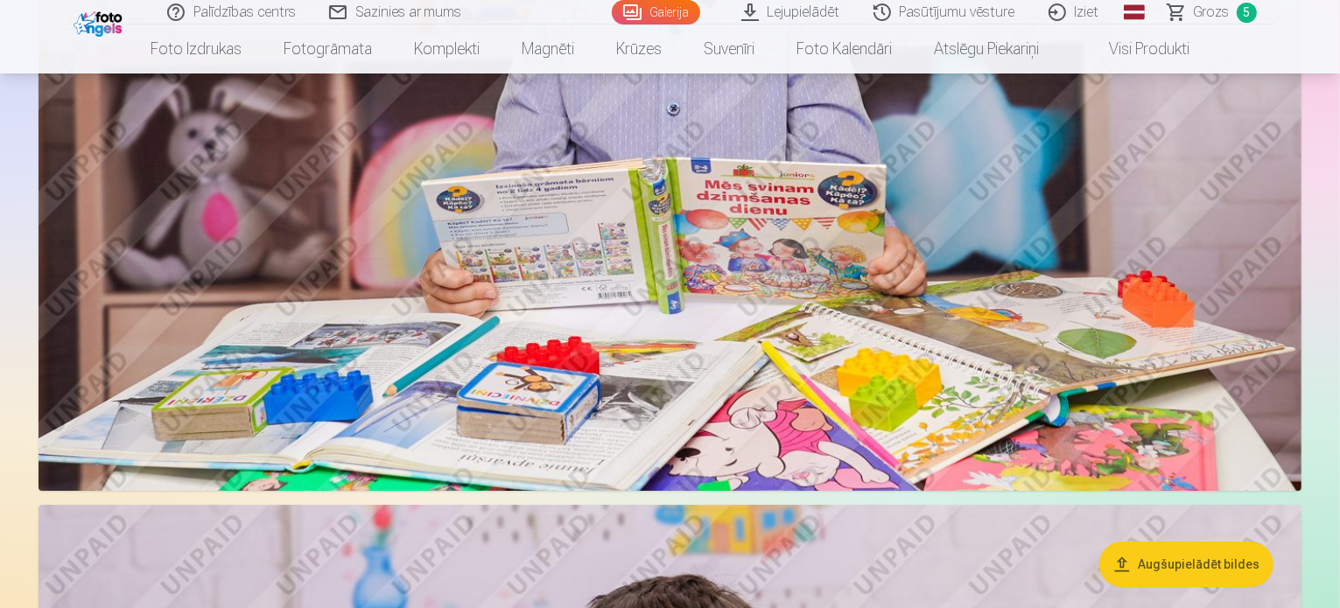
scroll to position [5603, 0]
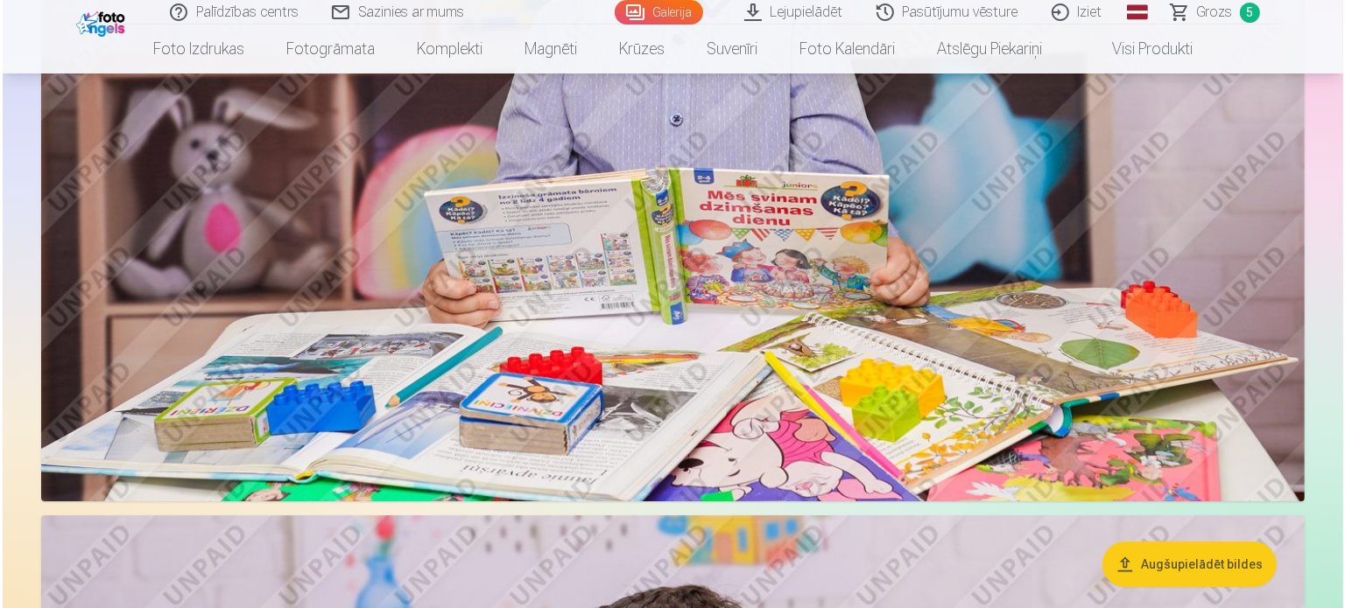
scroll to position [5619, 0]
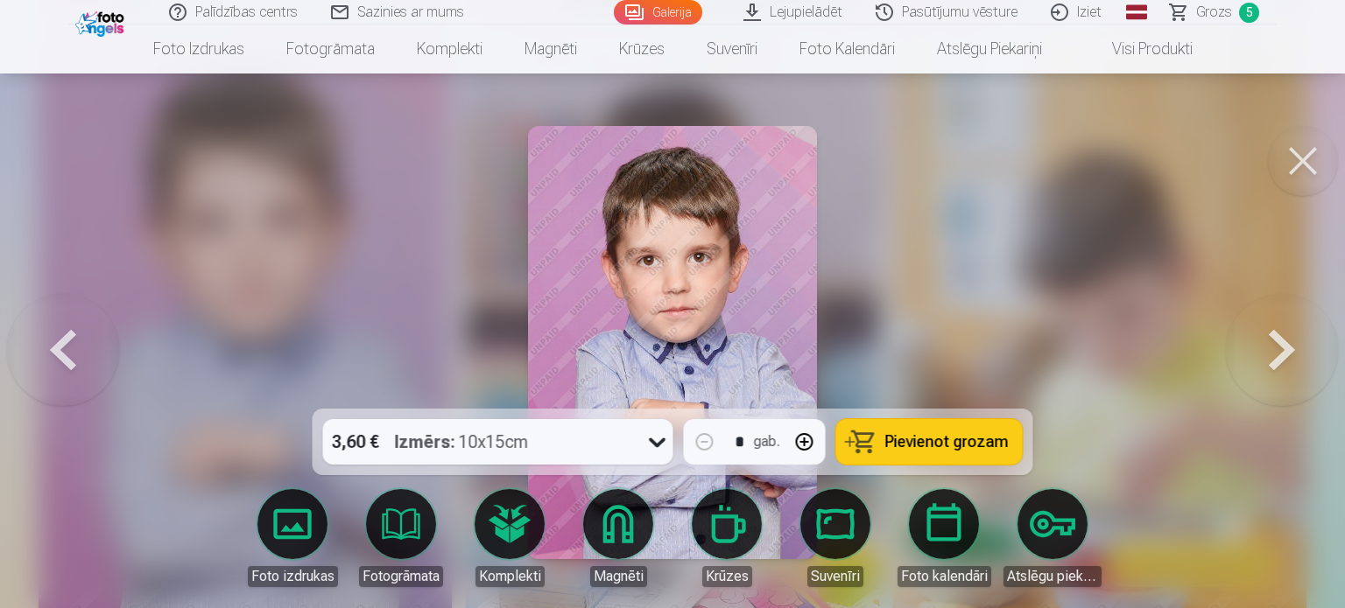
click at [973, 439] on span "Pievienot grozam" at bounding box center [946, 442] width 123 height 16
click at [1282, 157] on button at bounding box center [1303, 161] width 70 height 70
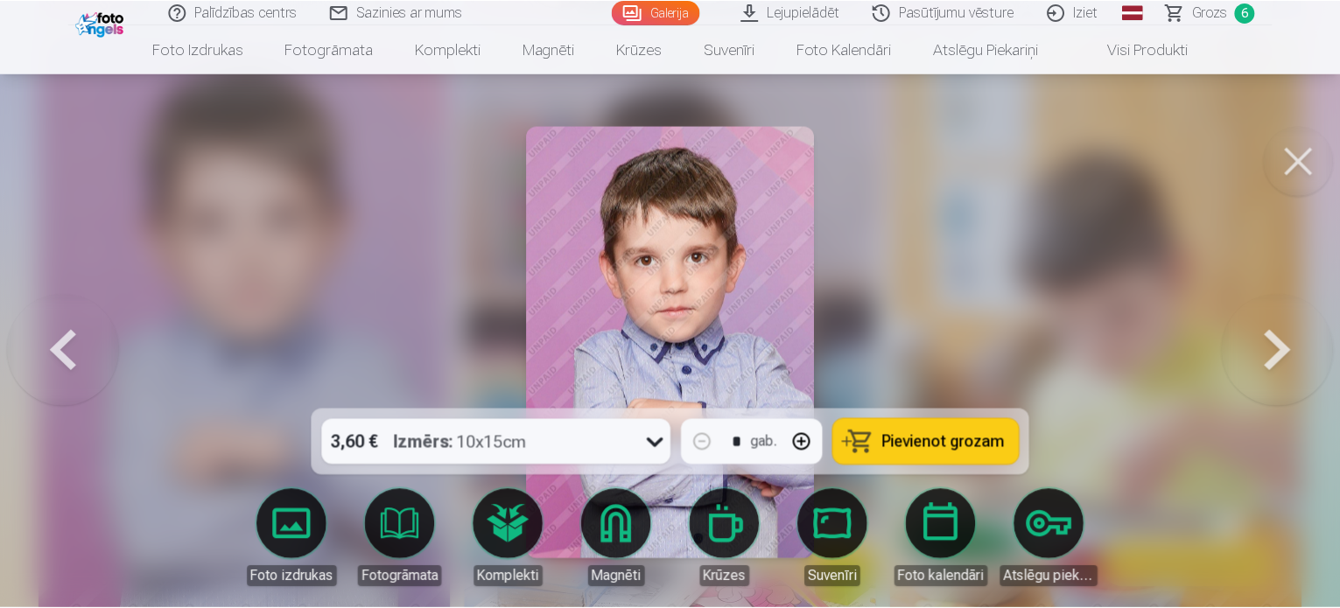
scroll to position [5603, 0]
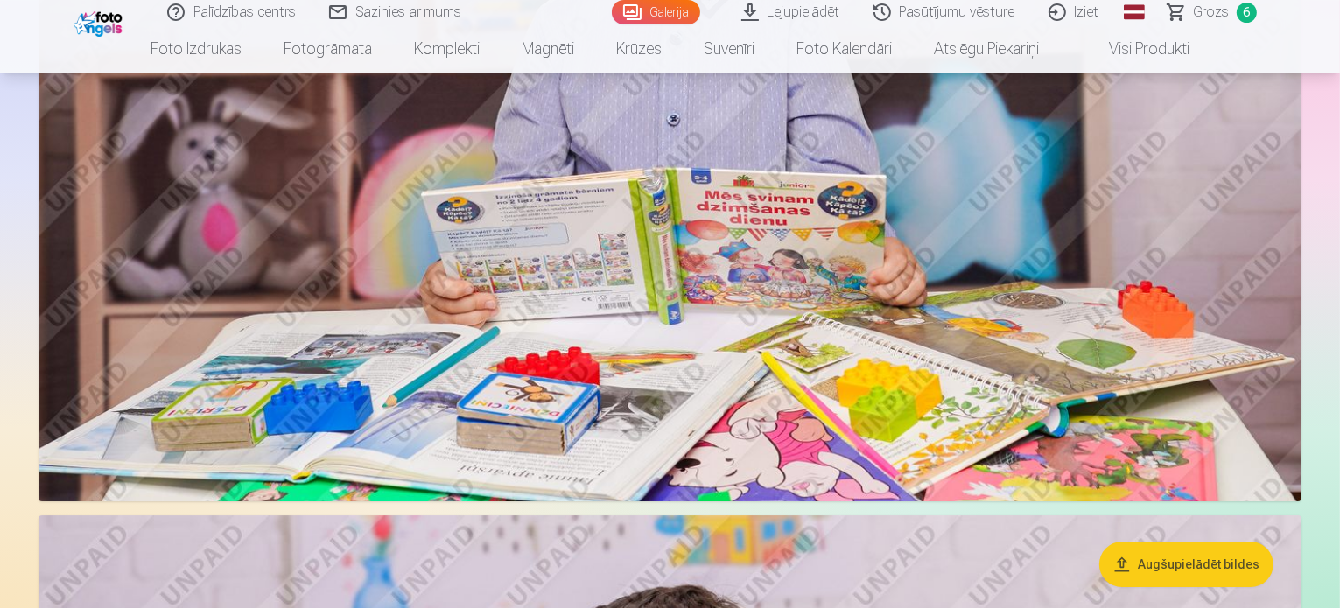
drag, startPoint x: 1222, startPoint y: 13, endPoint x: 1206, endPoint y: 41, distance: 32.1
click at [1222, 13] on span "Grozs" at bounding box center [1212, 12] width 36 height 21
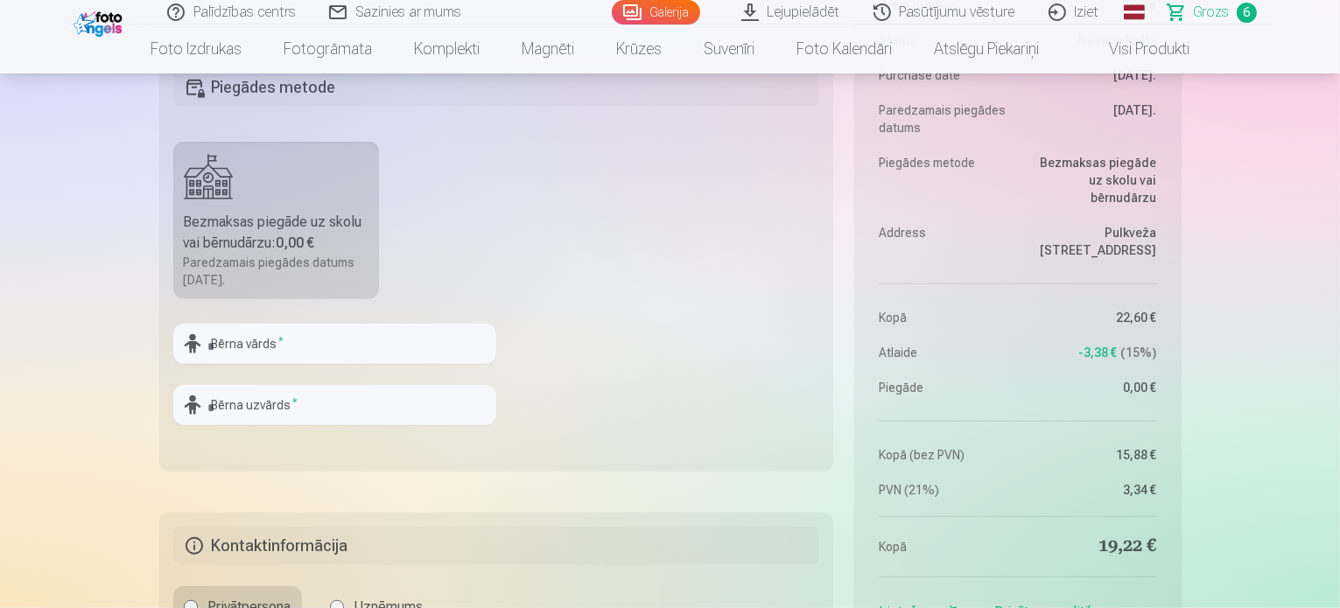
scroll to position [1488, 0]
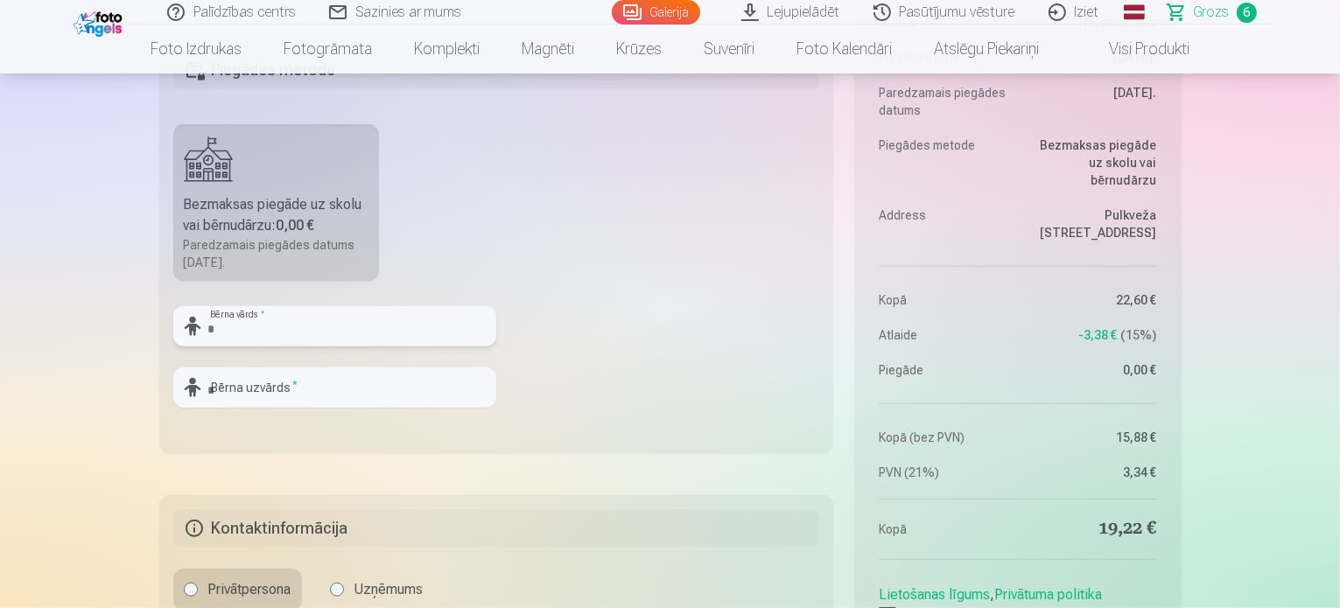
click at [283, 329] on input "text" at bounding box center [334, 326] width 323 height 40
type input "******"
click at [289, 385] on input "text" at bounding box center [334, 388] width 323 height 40
type input "********"
click at [588, 326] on fieldset "Piegādes metode Bezmaksas piegāde uz skolu vai bērnudārzu : 0,00 € Paredzamais …" at bounding box center [496, 245] width 675 height 417
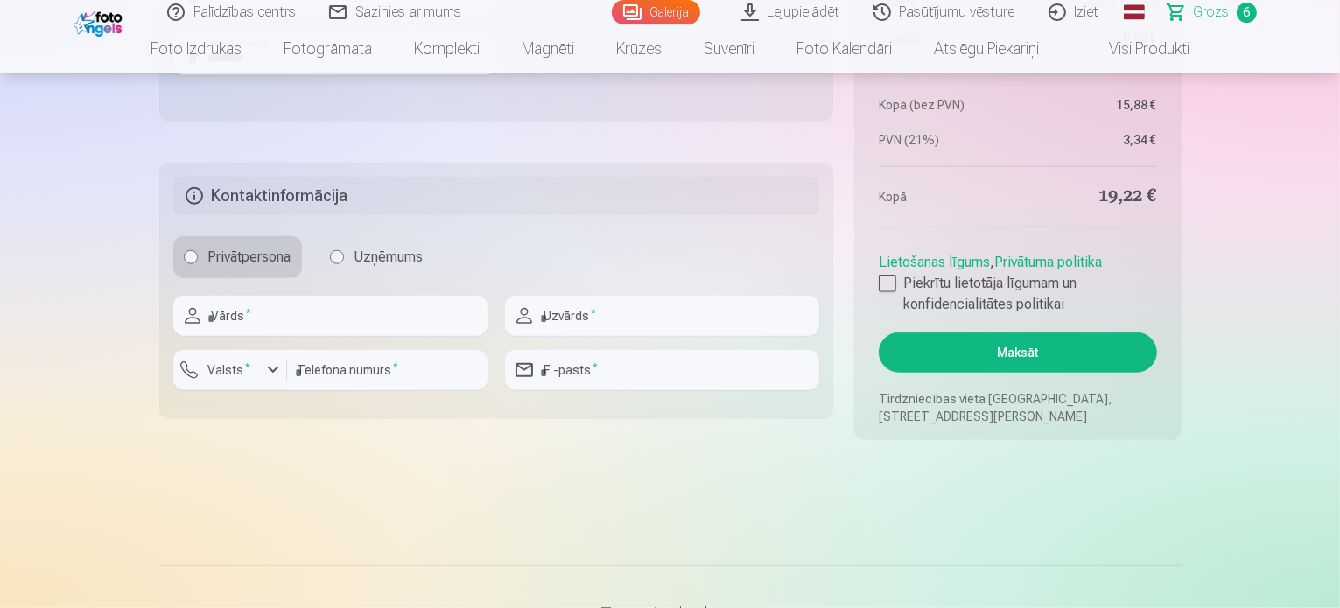
scroll to position [1838, 0]
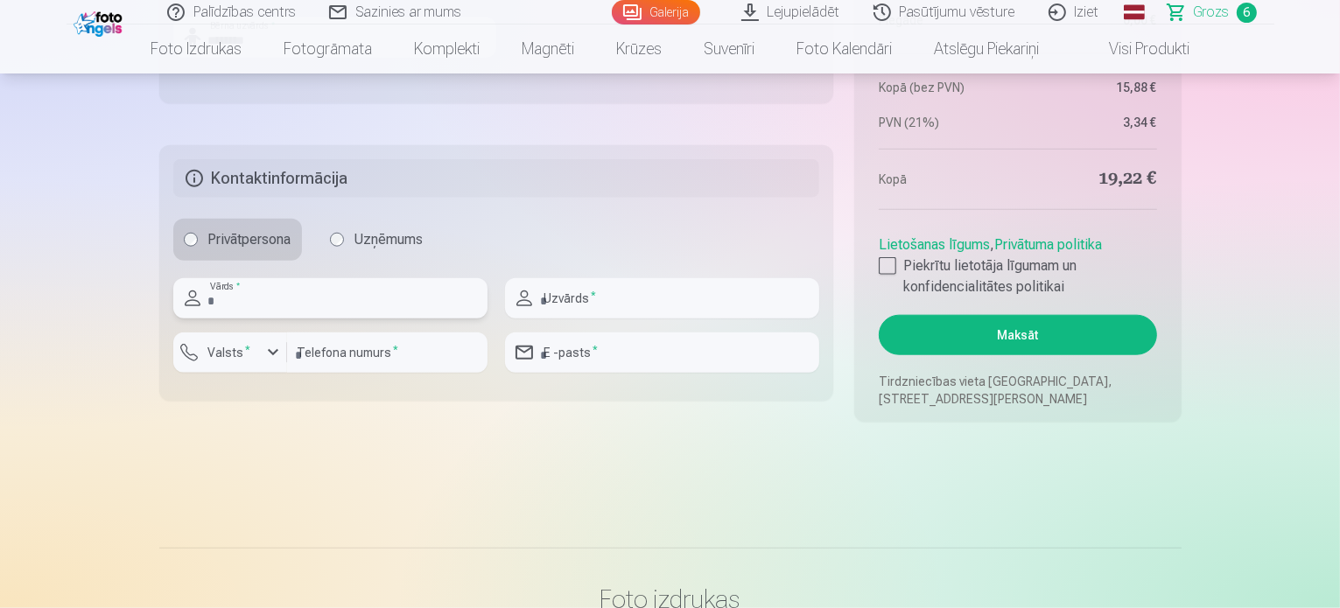
click at [325, 303] on input "text" at bounding box center [330, 298] width 314 height 40
type input "*****"
type input "********"
type input "**********"
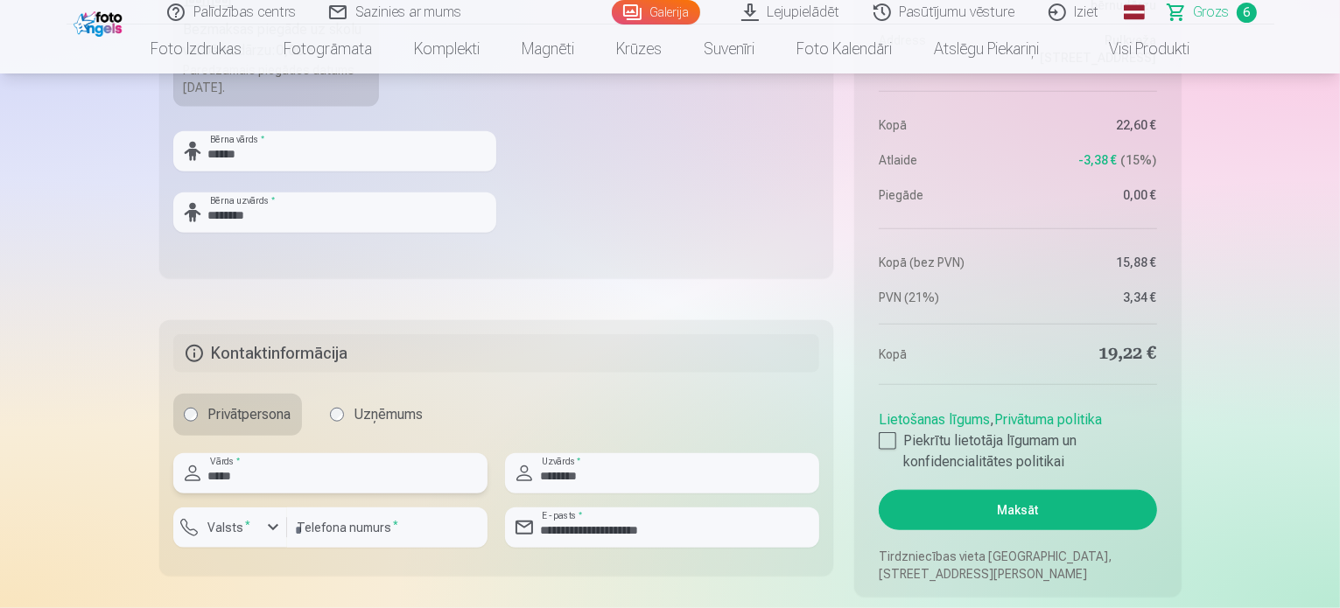
scroll to position [1751, 0]
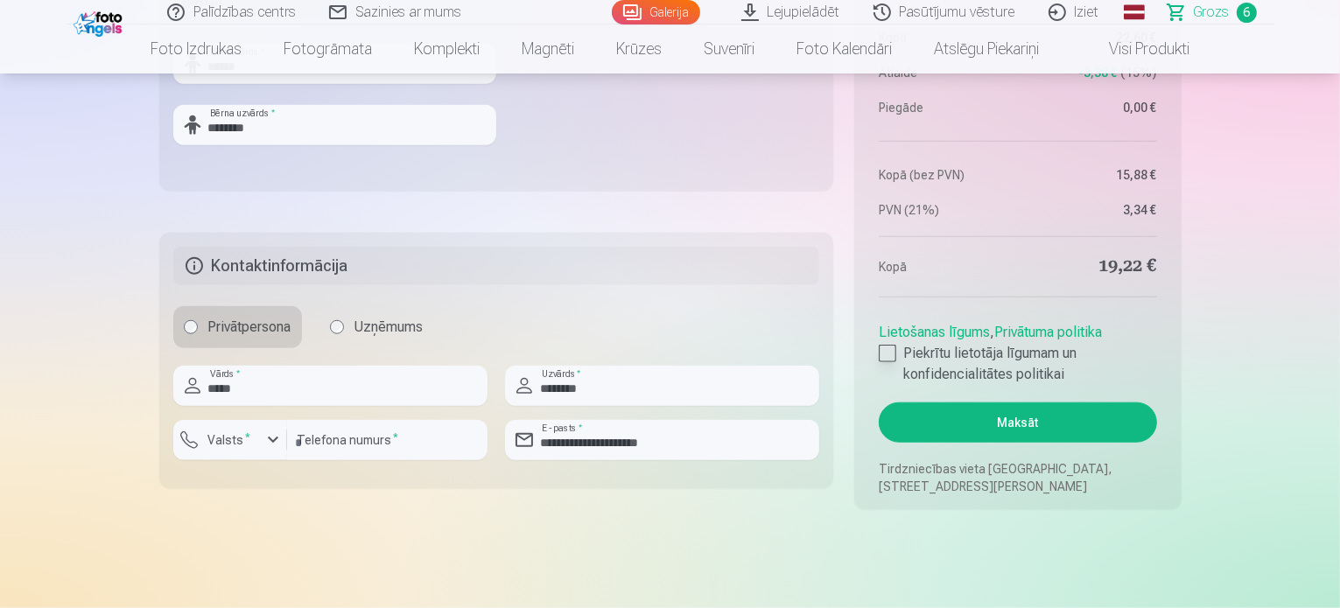
click at [891, 356] on div at bounding box center [888, 354] width 18 height 18
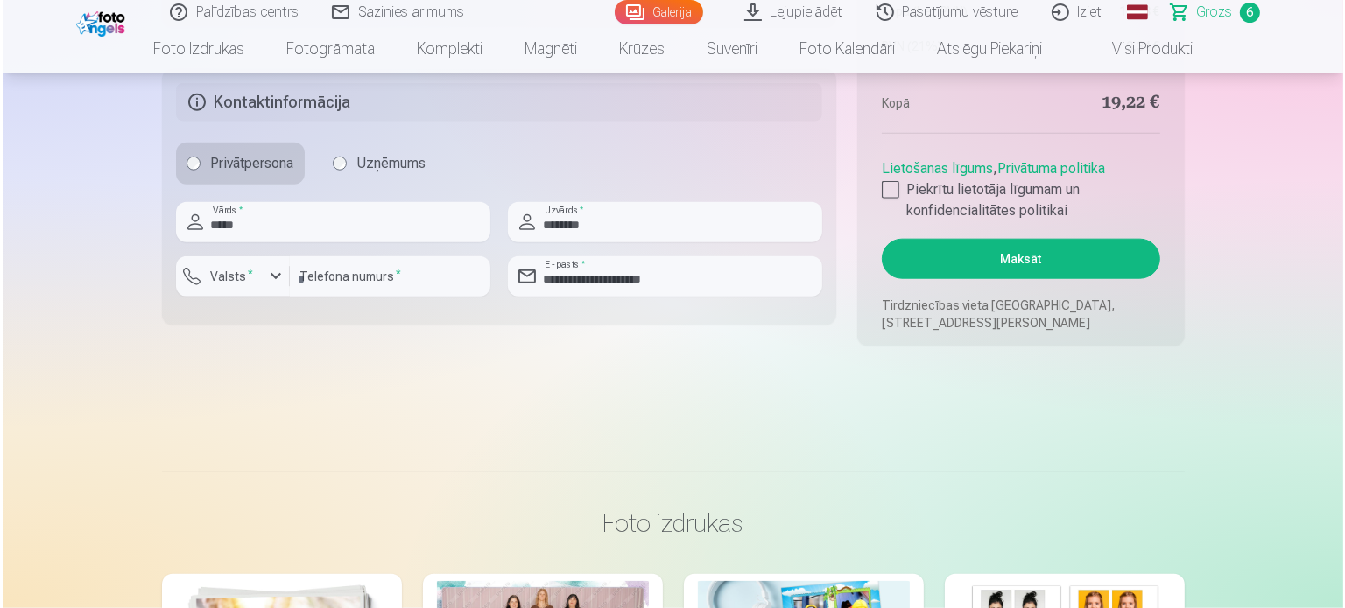
scroll to position [1926, 0]
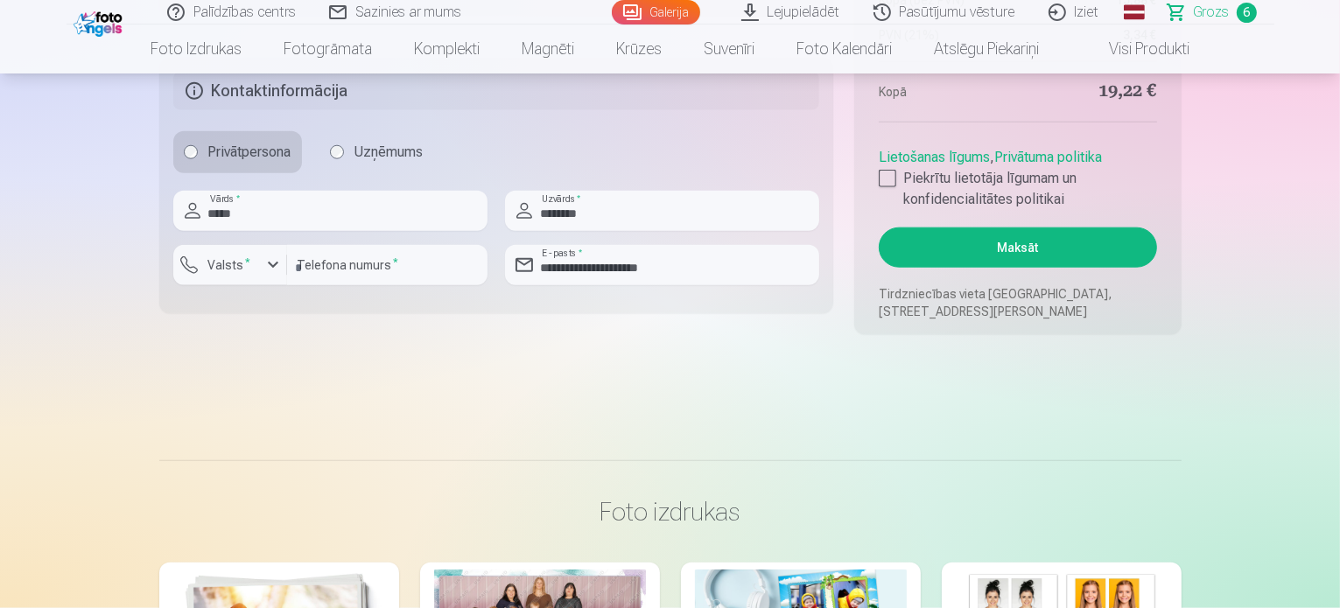
click at [1016, 248] on button "Maksāt" at bounding box center [1018, 248] width 278 height 40
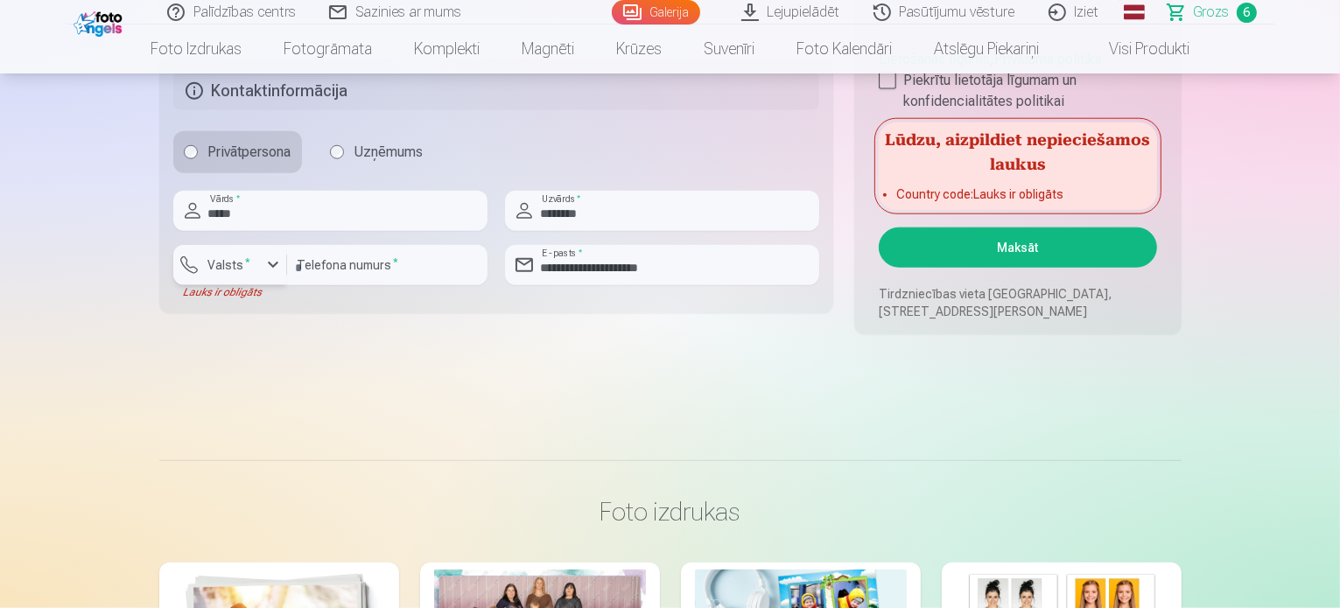
click at [270, 264] on div "button" at bounding box center [273, 265] width 21 height 21
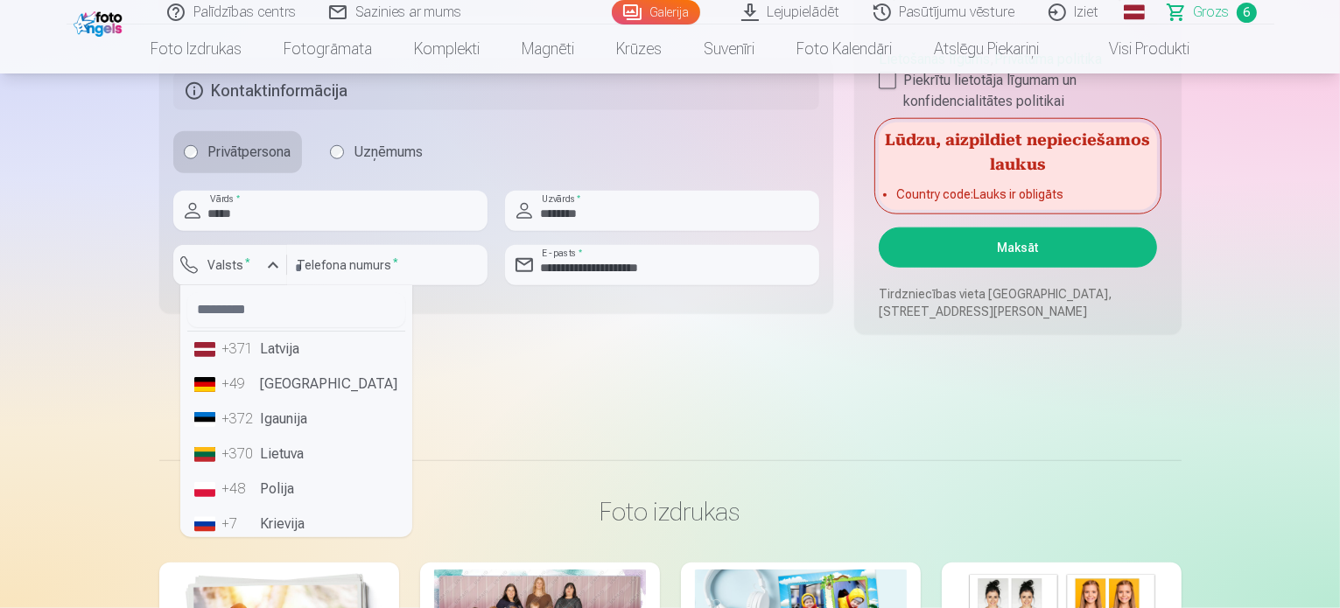
click at [284, 341] on li "+371 Latvija" at bounding box center [296, 349] width 218 height 35
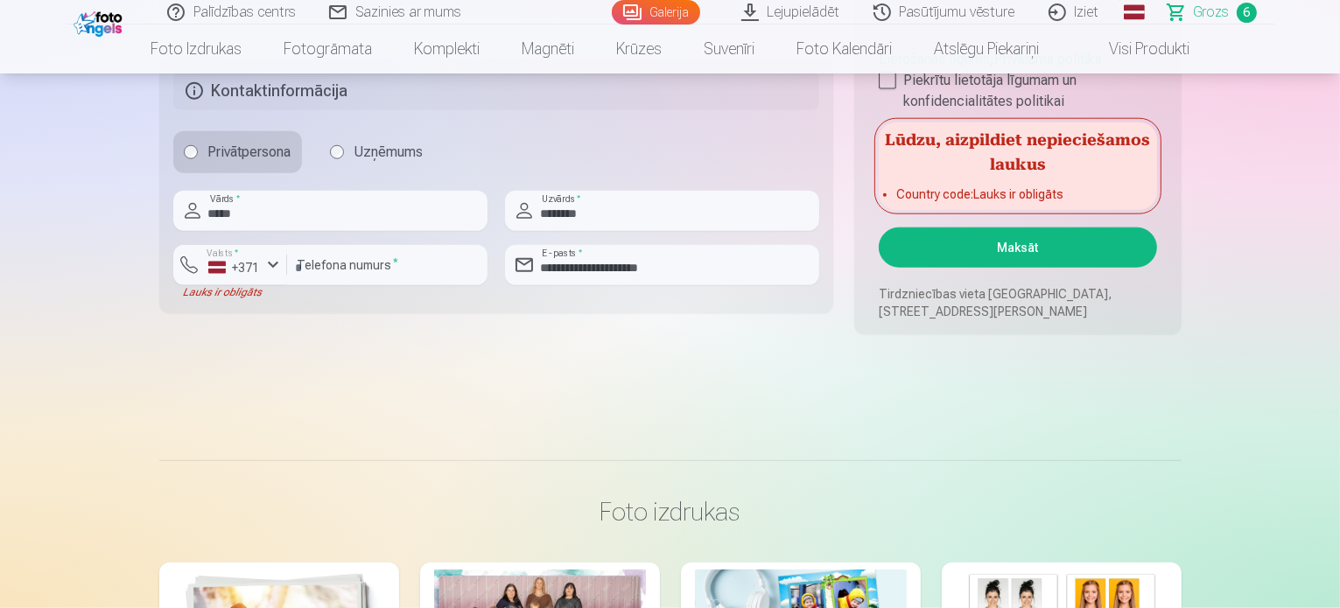
click at [1037, 244] on button "Maksāt" at bounding box center [1018, 248] width 278 height 40
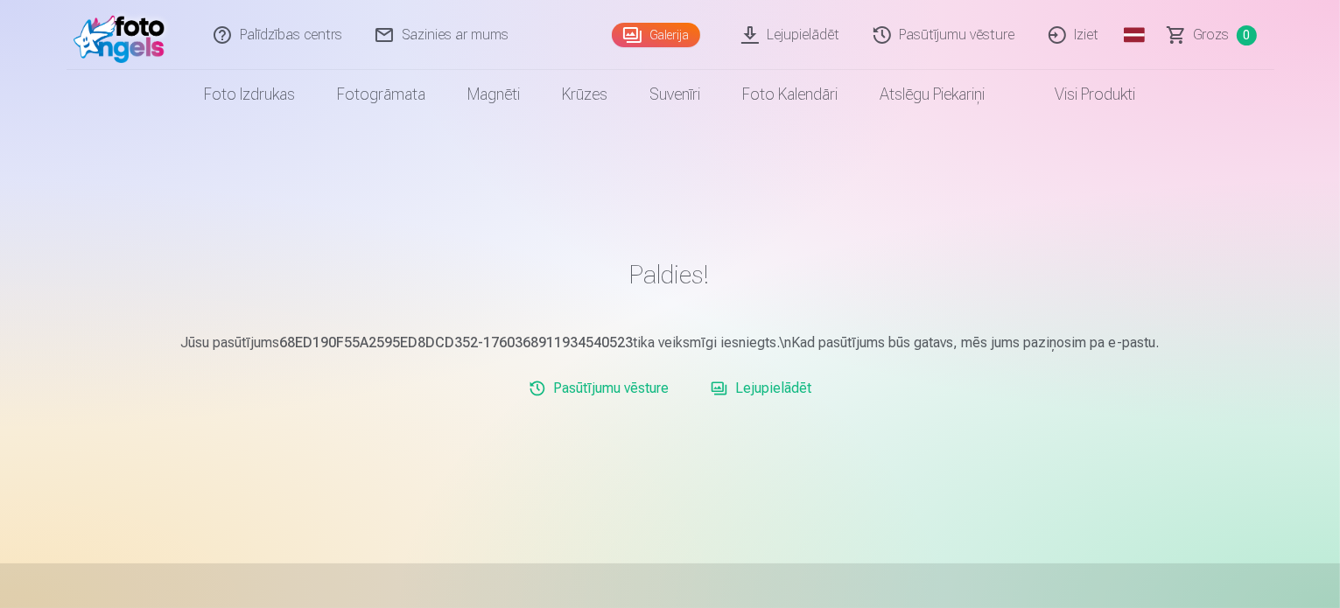
click at [369, 258] on main "Paldies! Jūsu pasūtījums 68ED190F55A2595ED8DCD352-1760368911934540523 tika veik…" at bounding box center [670, 341] width 1023 height 249
click at [1036, 275] on h1 "Paldies!" at bounding box center [670, 275] width 1023 height 32
click at [1202, 35] on span "Grozs" at bounding box center [1212, 35] width 36 height 21
